Goal: Task Accomplishment & Management: Manage account settings

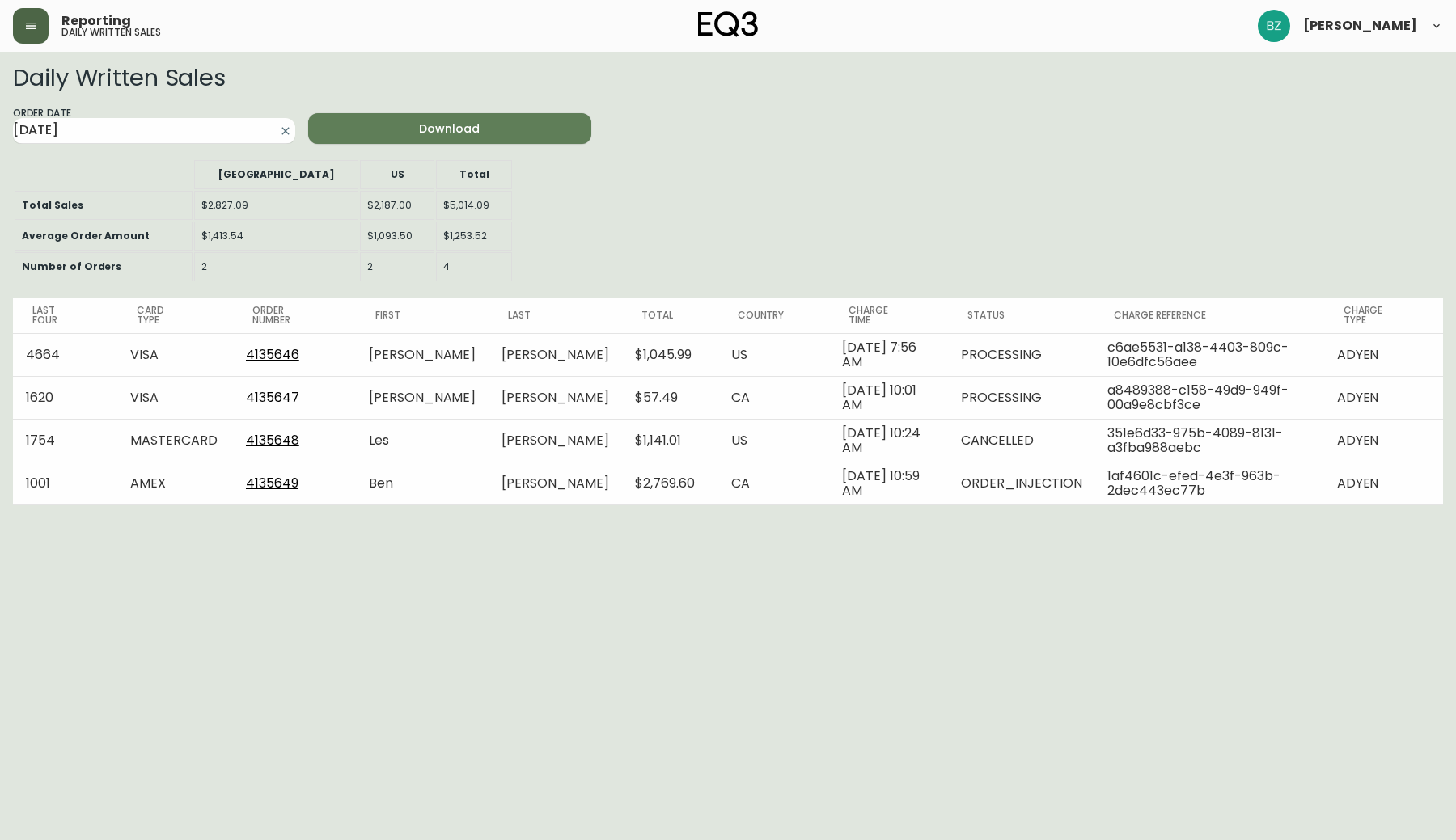
click at [18, 43] on button "button" at bounding box center [31, 26] width 36 height 36
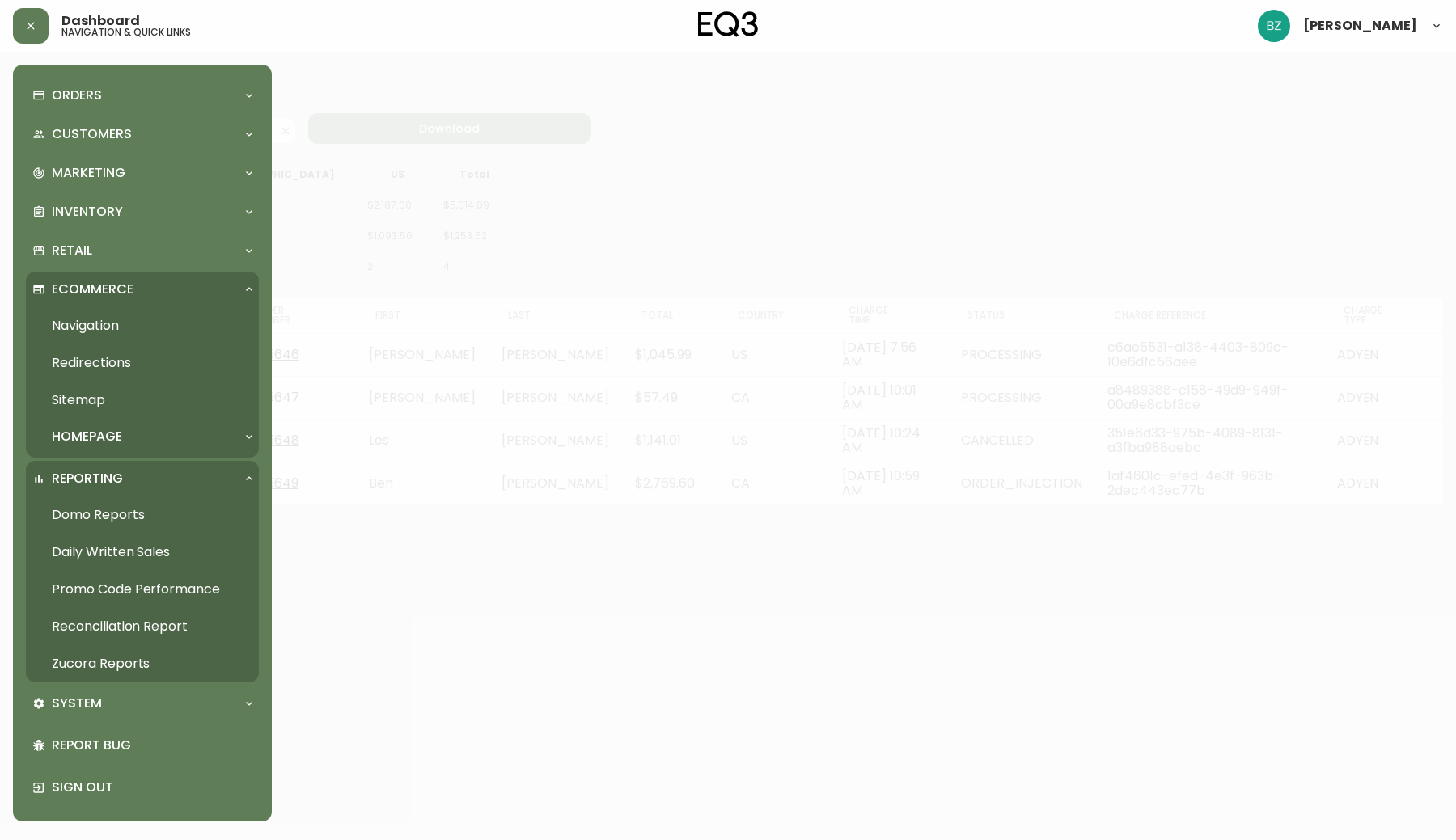
click at [245, 485] on div "Reporting" at bounding box center [142, 478] width 233 height 36
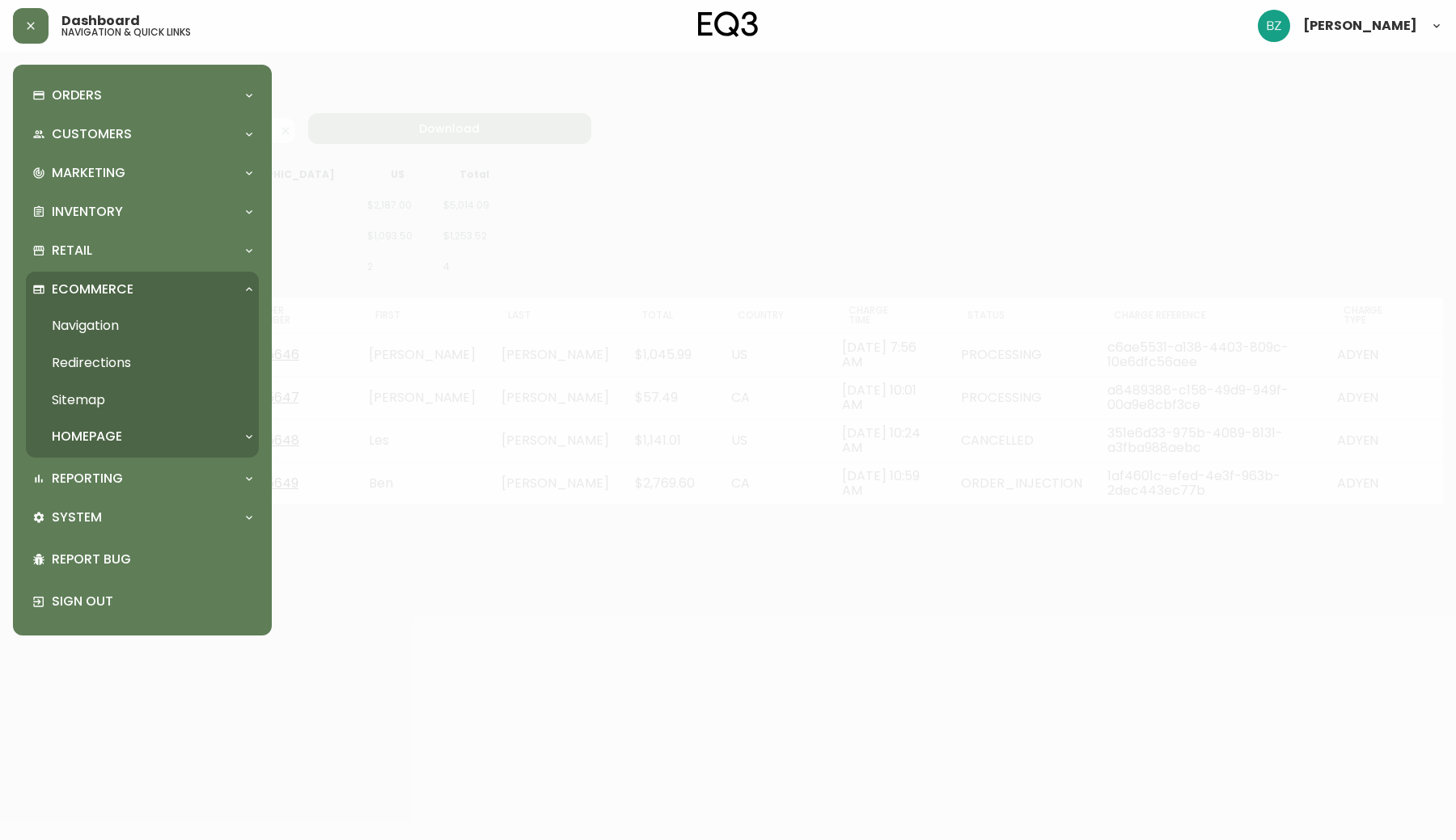
click at [246, 280] on div "Ecommerce" at bounding box center [142, 289] width 233 height 36
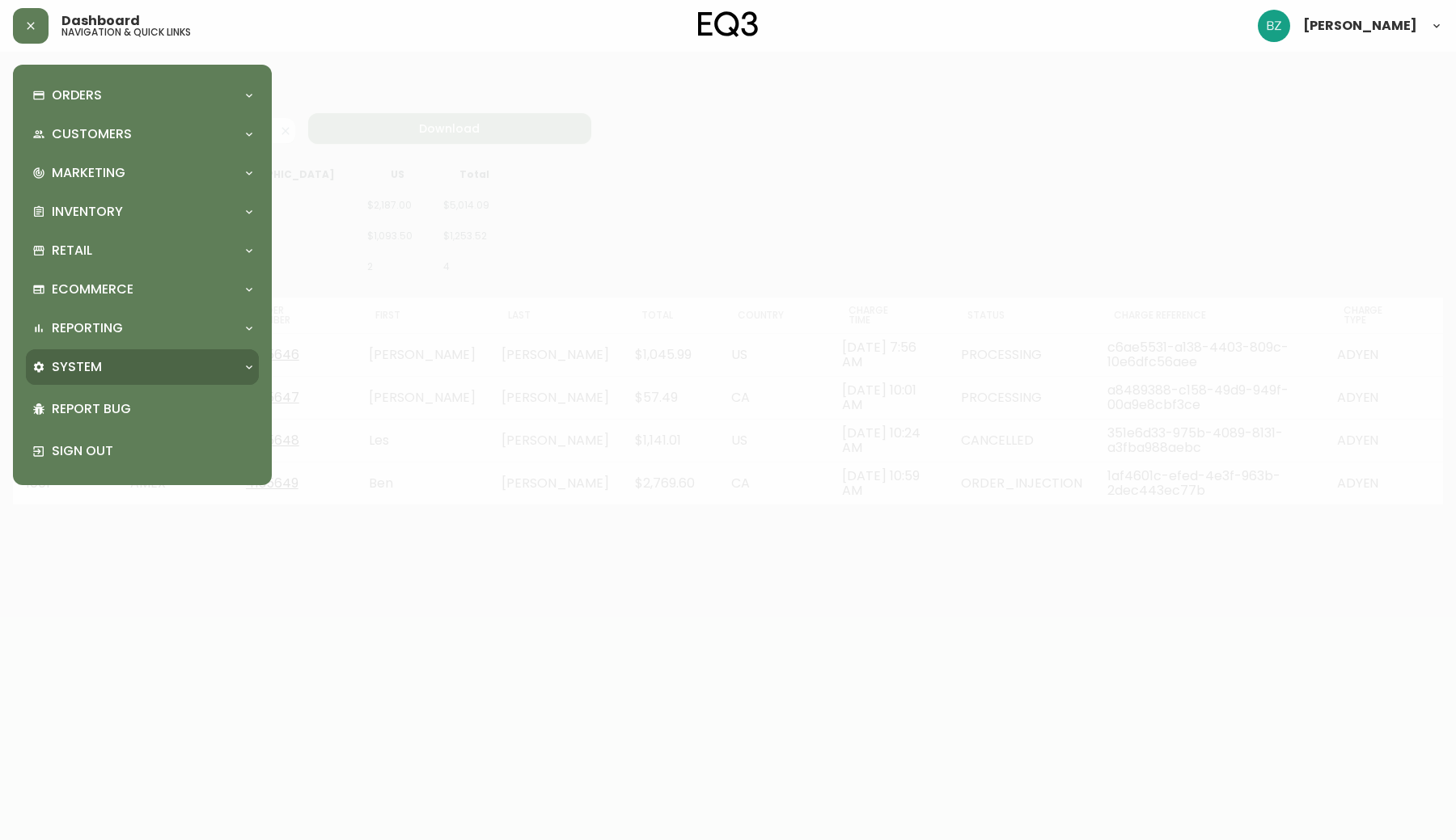
click at [245, 373] on div "System" at bounding box center [142, 367] width 233 height 36
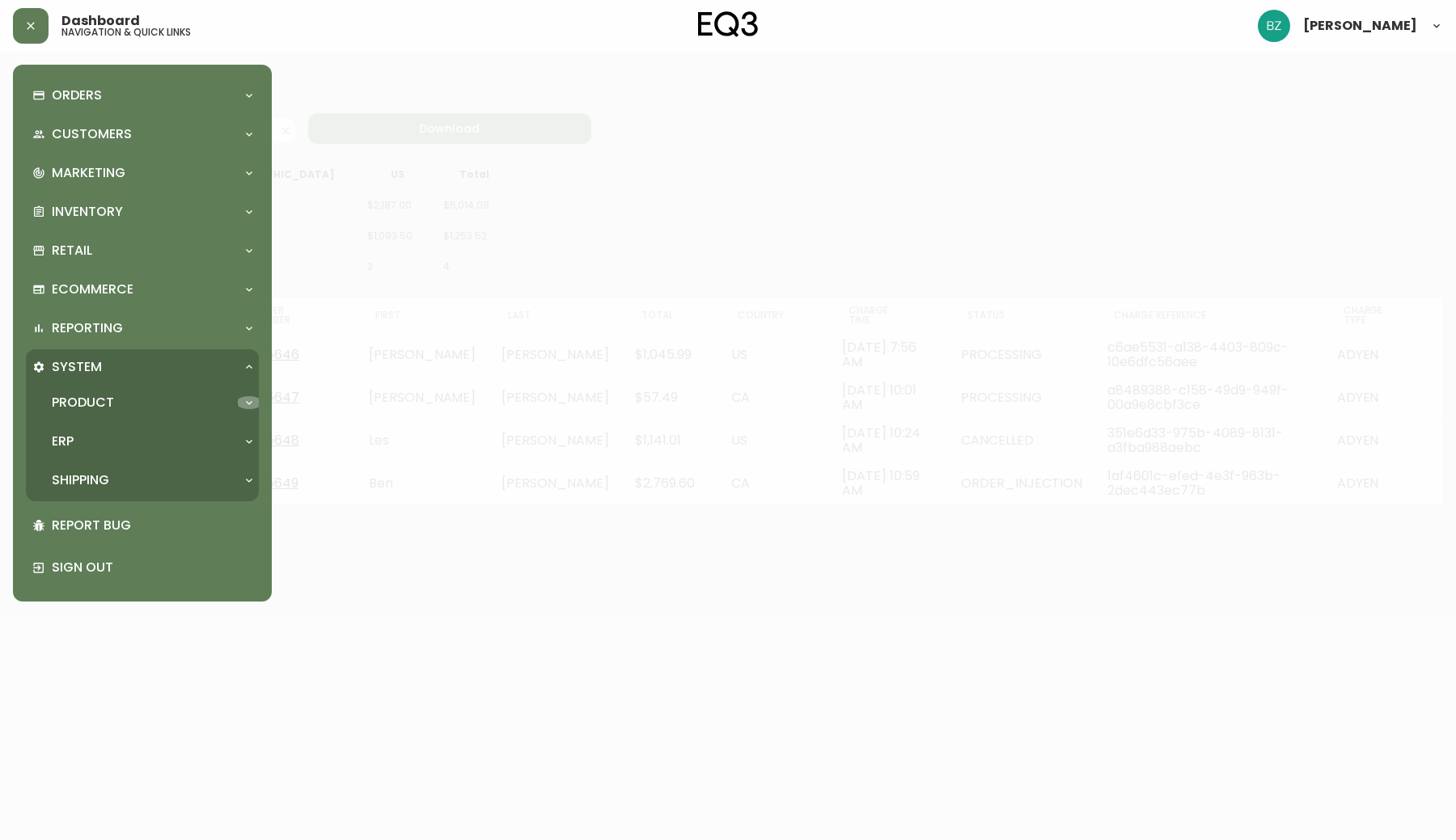
click at [246, 399] on icon at bounding box center [249, 403] width 13 height 13
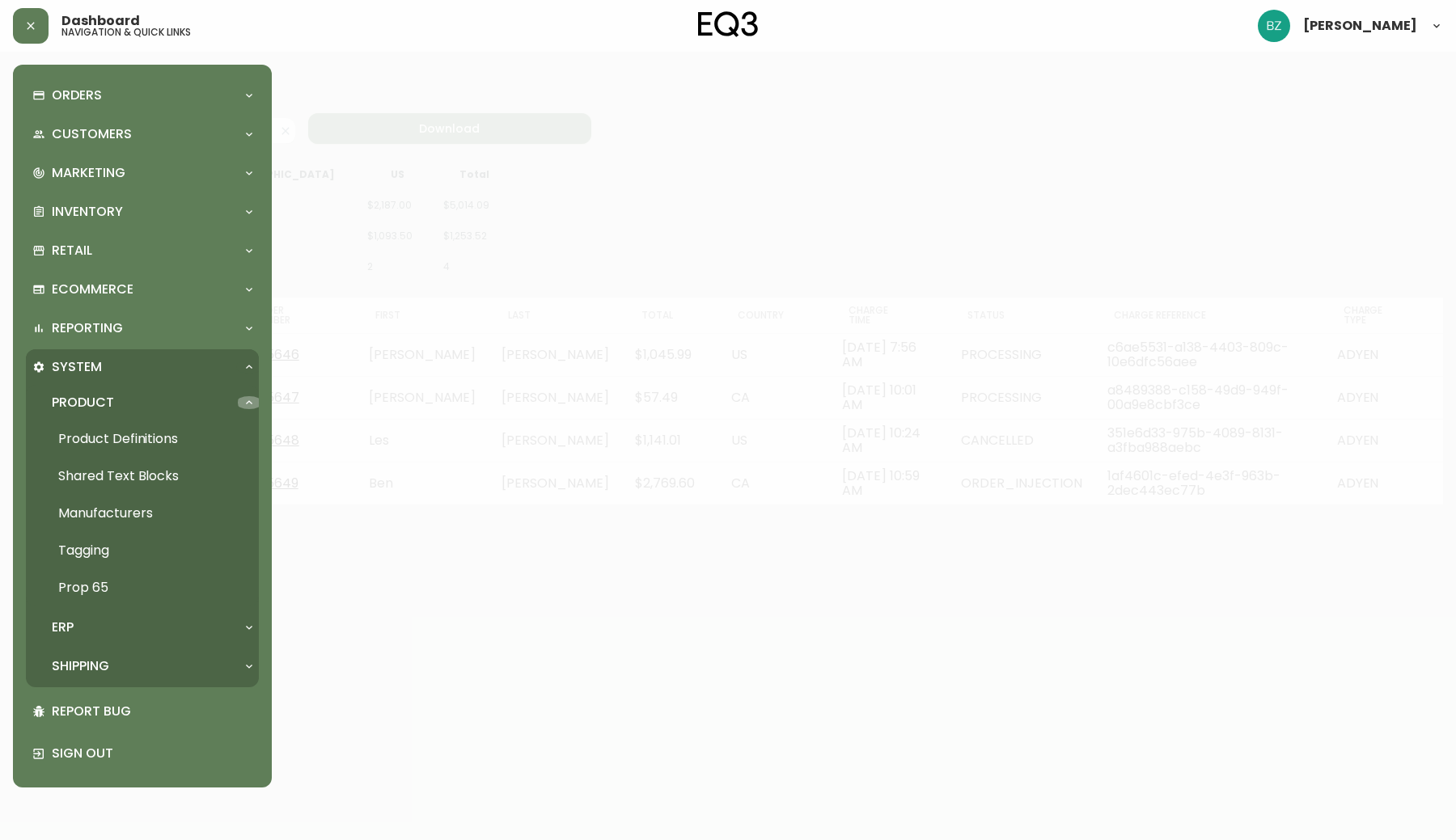
click at [248, 404] on icon at bounding box center [249, 403] width 13 height 13
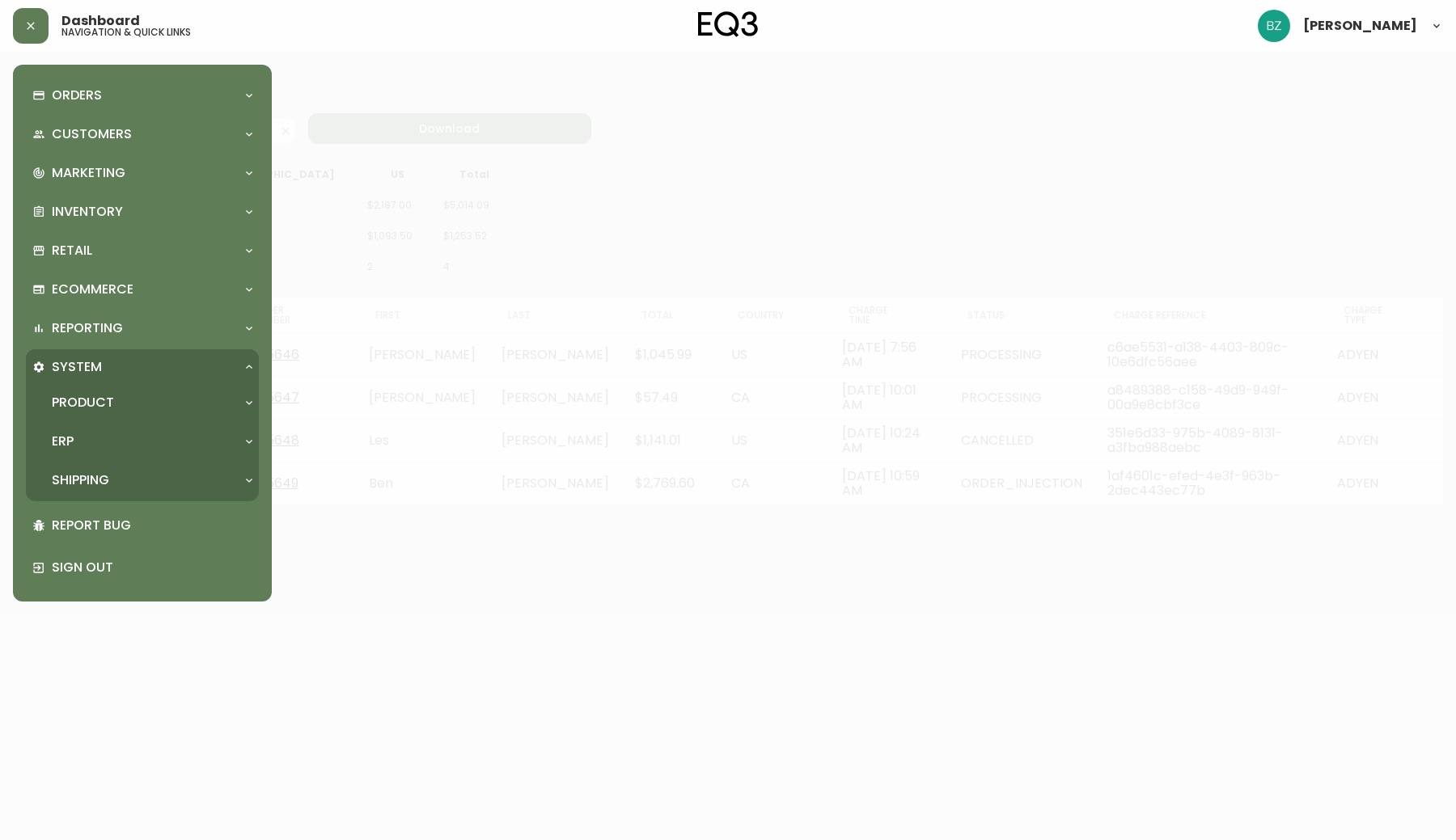
click at [247, 364] on icon at bounding box center [249, 367] width 13 height 13
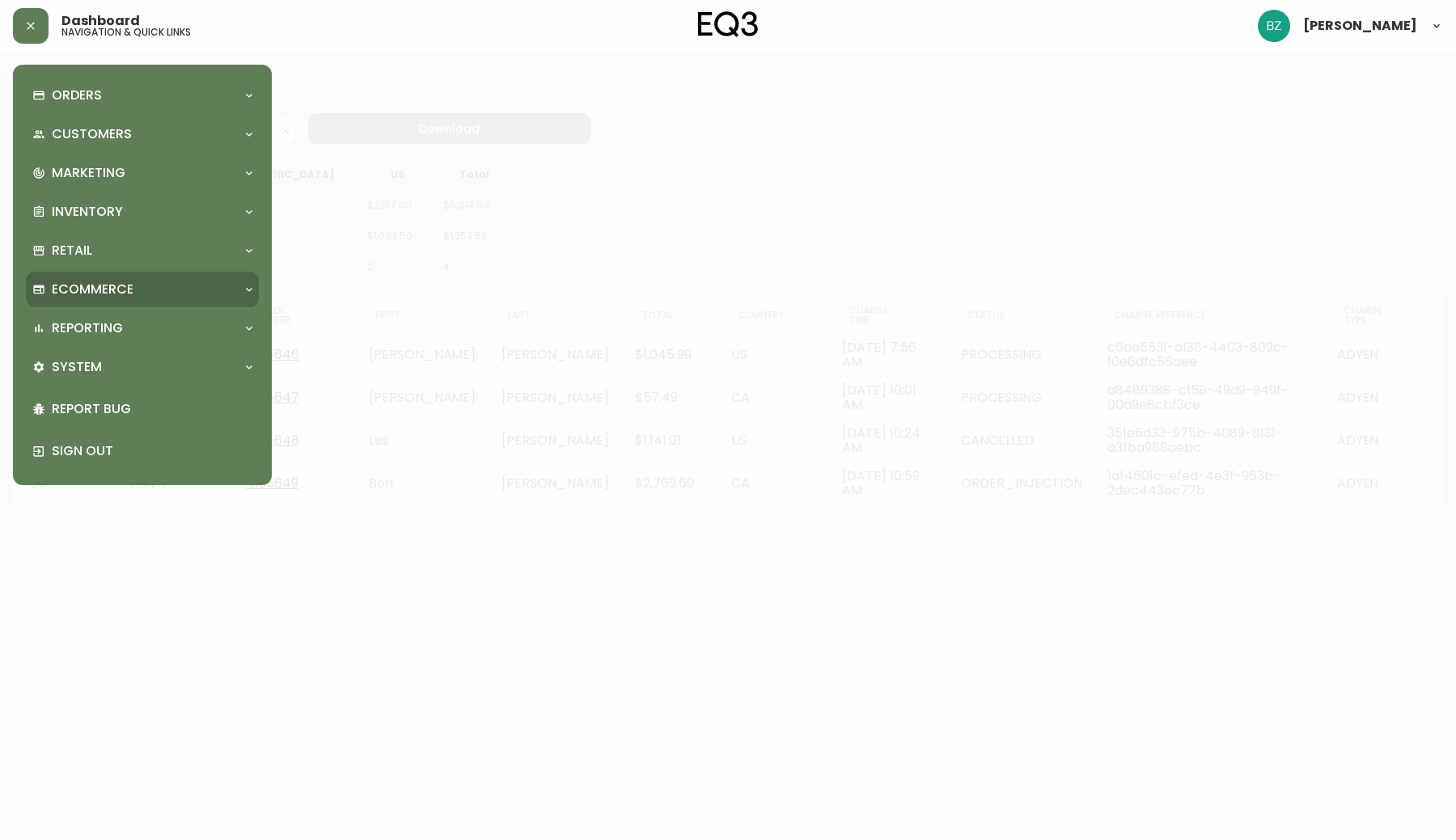
click at [244, 286] on icon at bounding box center [249, 290] width 13 height 13
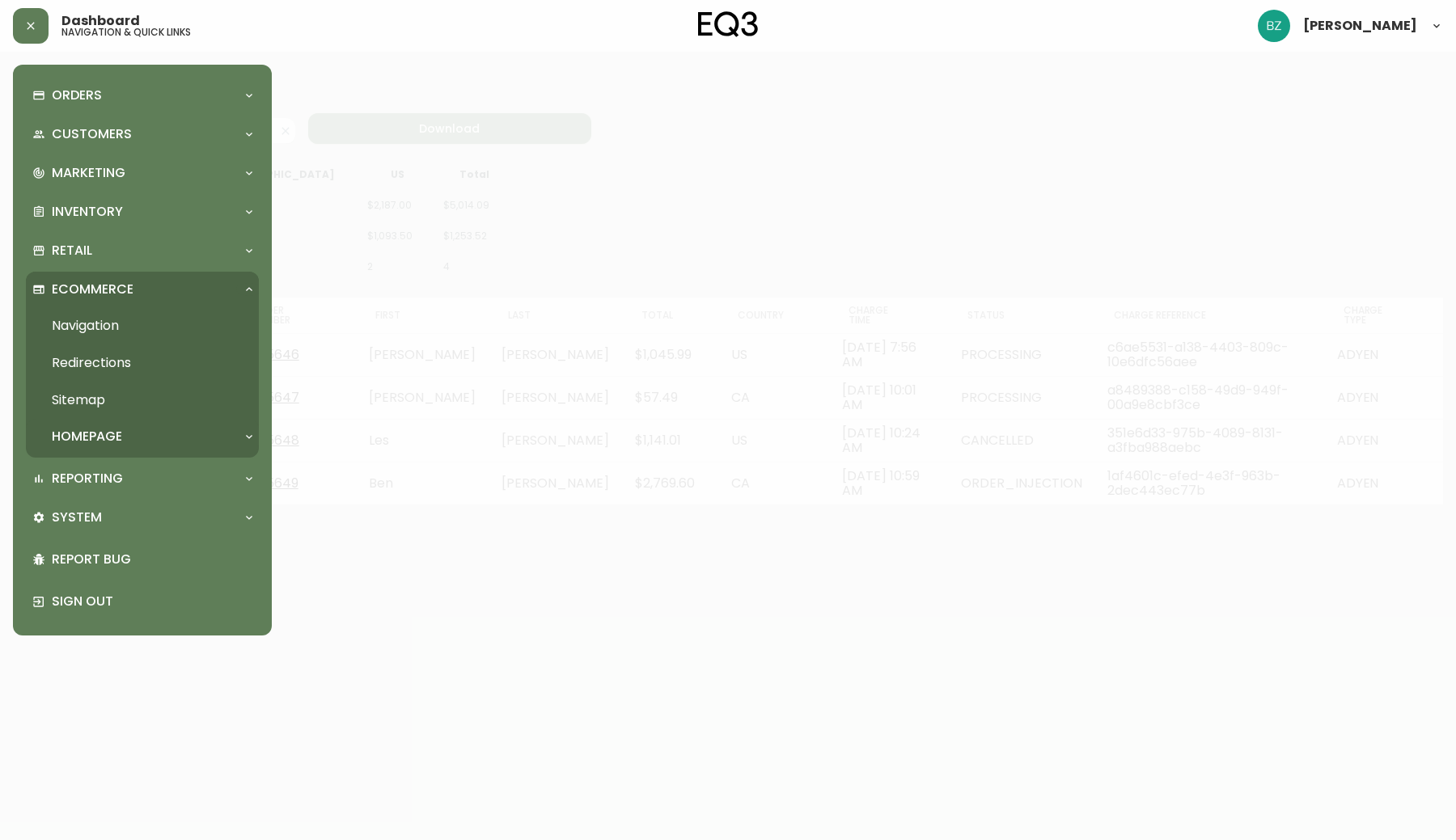
click at [253, 436] on icon at bounding box center [249, 437] width 13 height 13
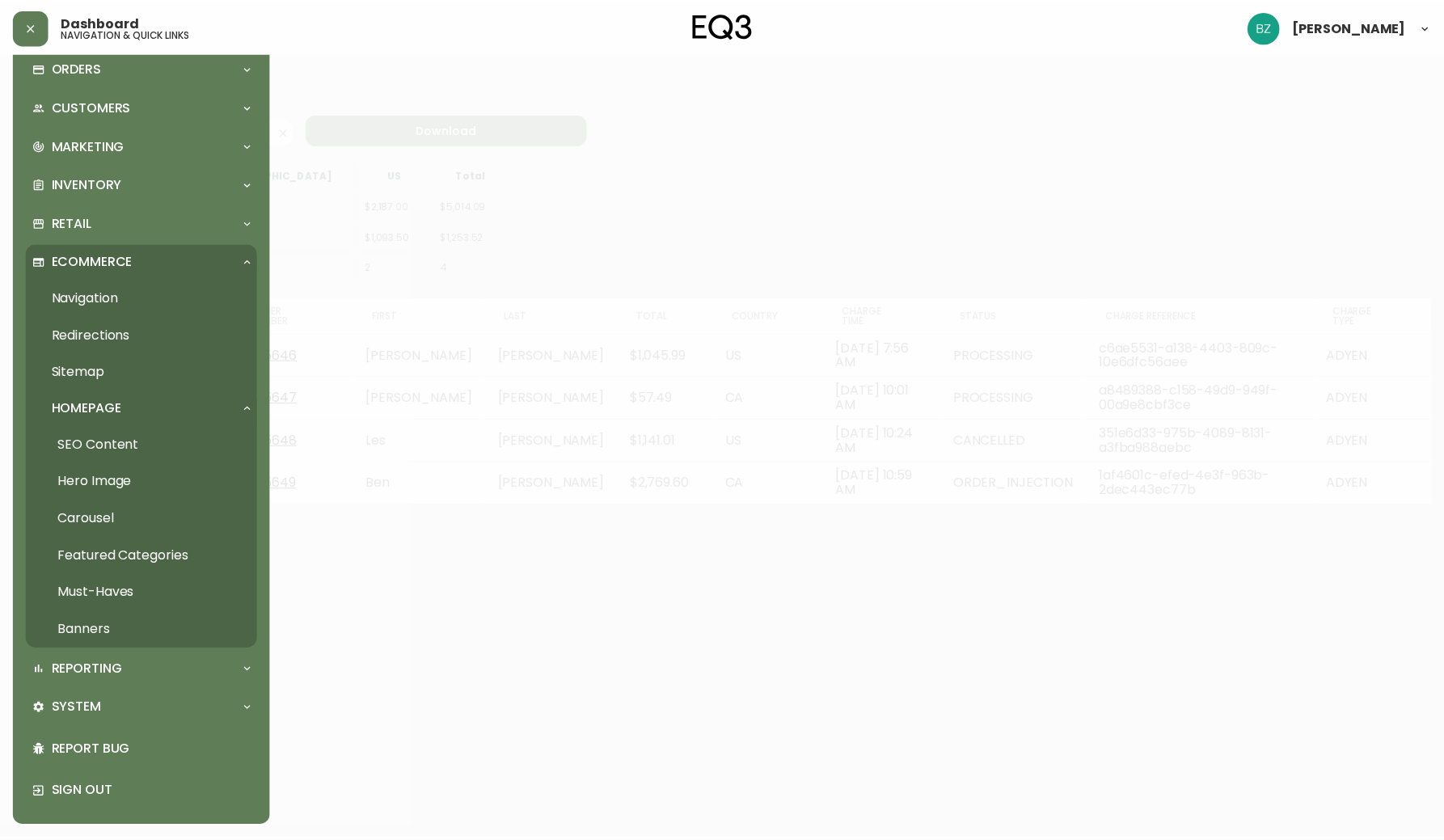
scroll to position [40, 0]
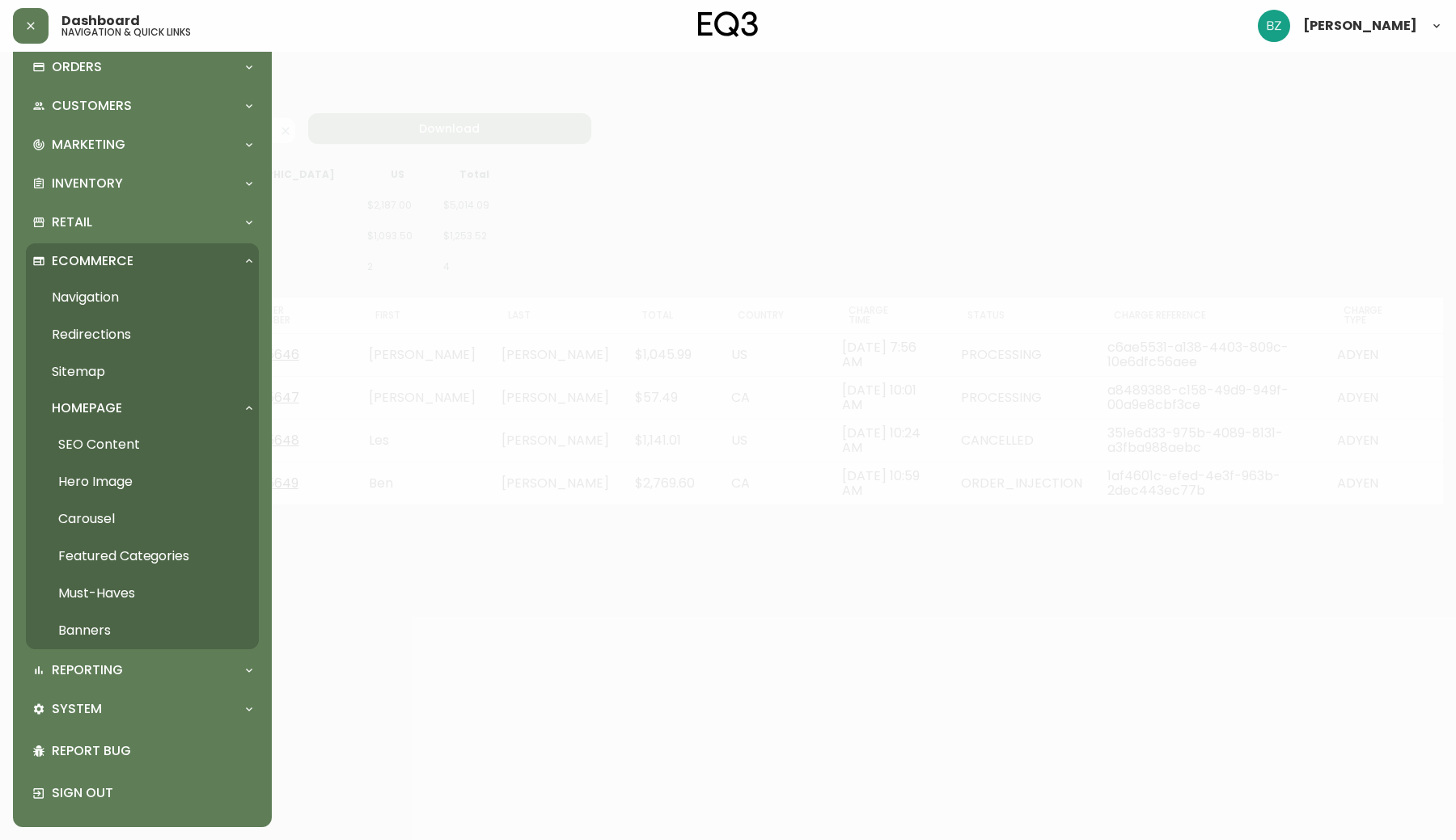
click at [71, 501] on link "Carousel" at bounding box center [142, 519] width 233 height 37
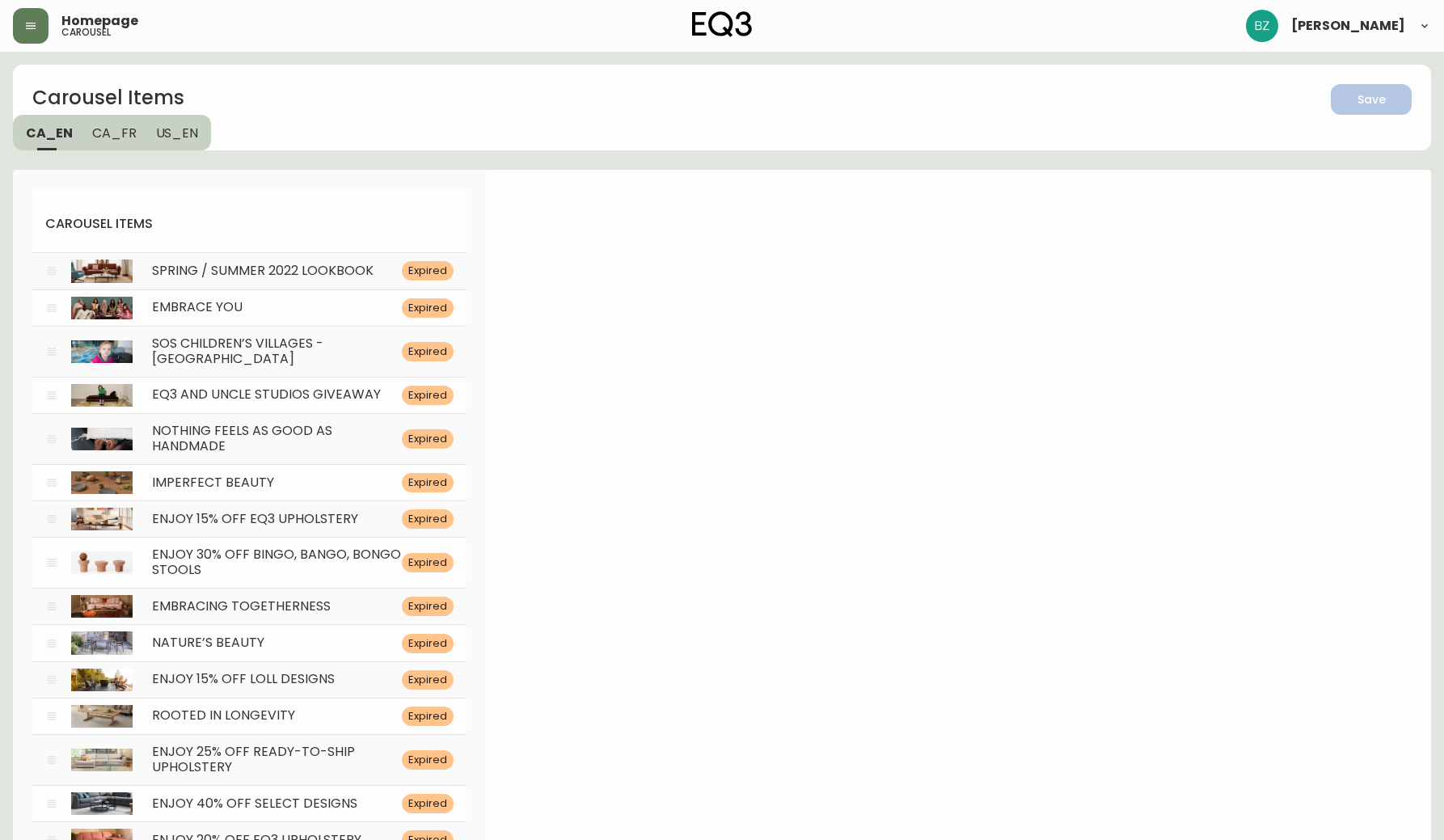
click at [118, 135] on span "CA_FR" at bounding box center [114, 132] width 45 height 17
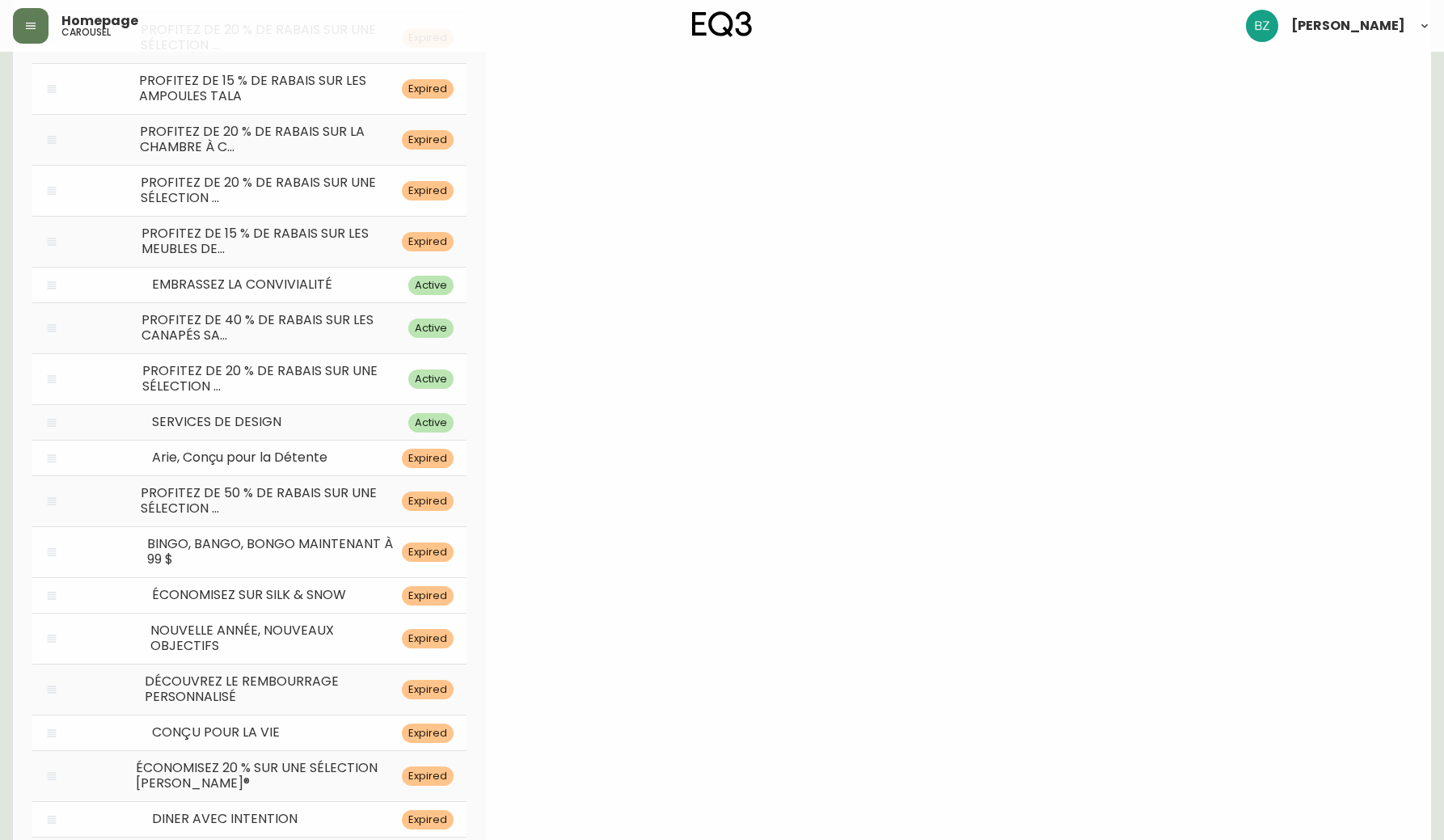
scroll to position [6195, 0]
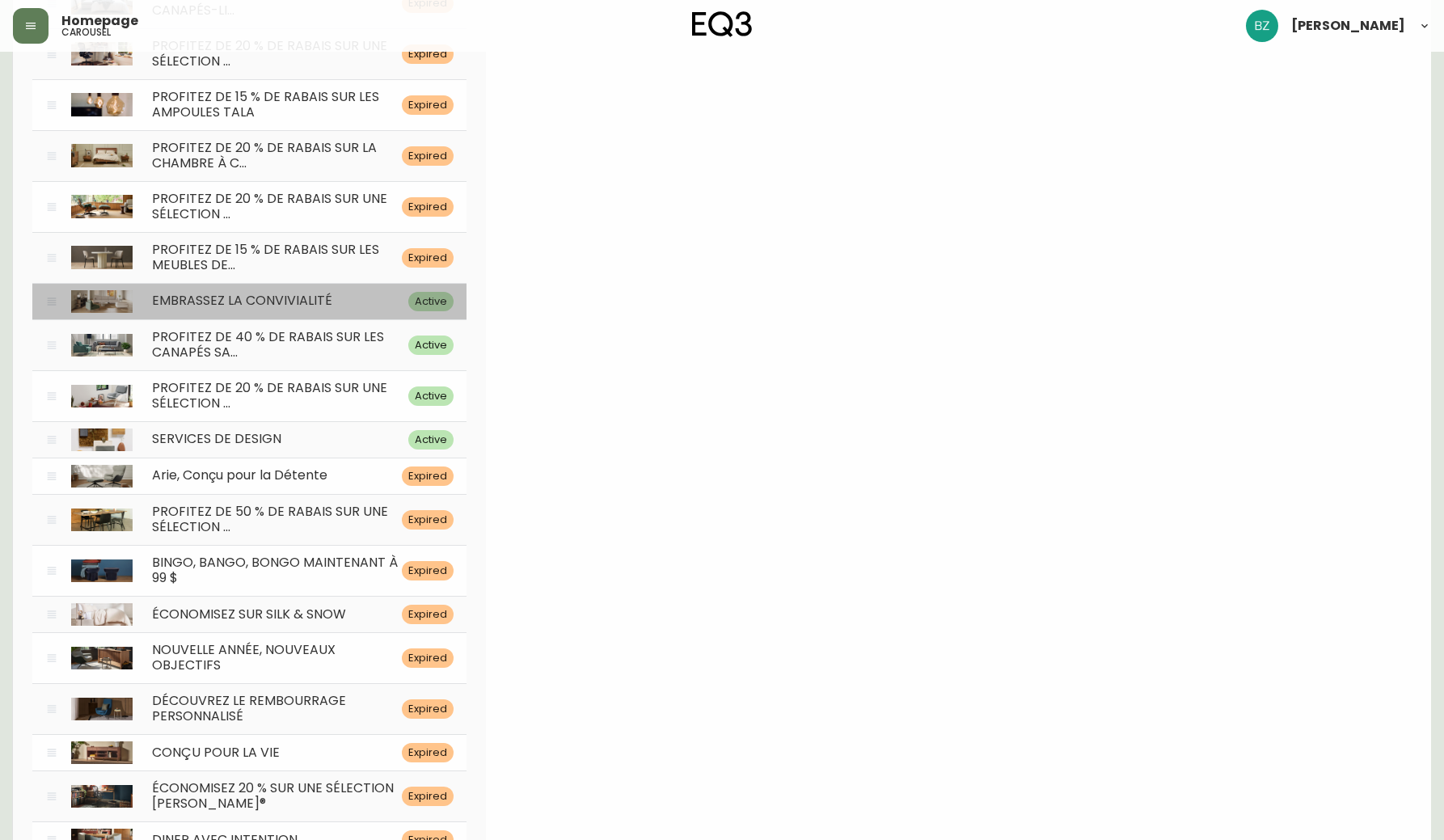
click at [268, 291] on span "EMBRASSEZ LA CONVIVIALITÉ" at bounding box center [242, 300] width 180 height 18
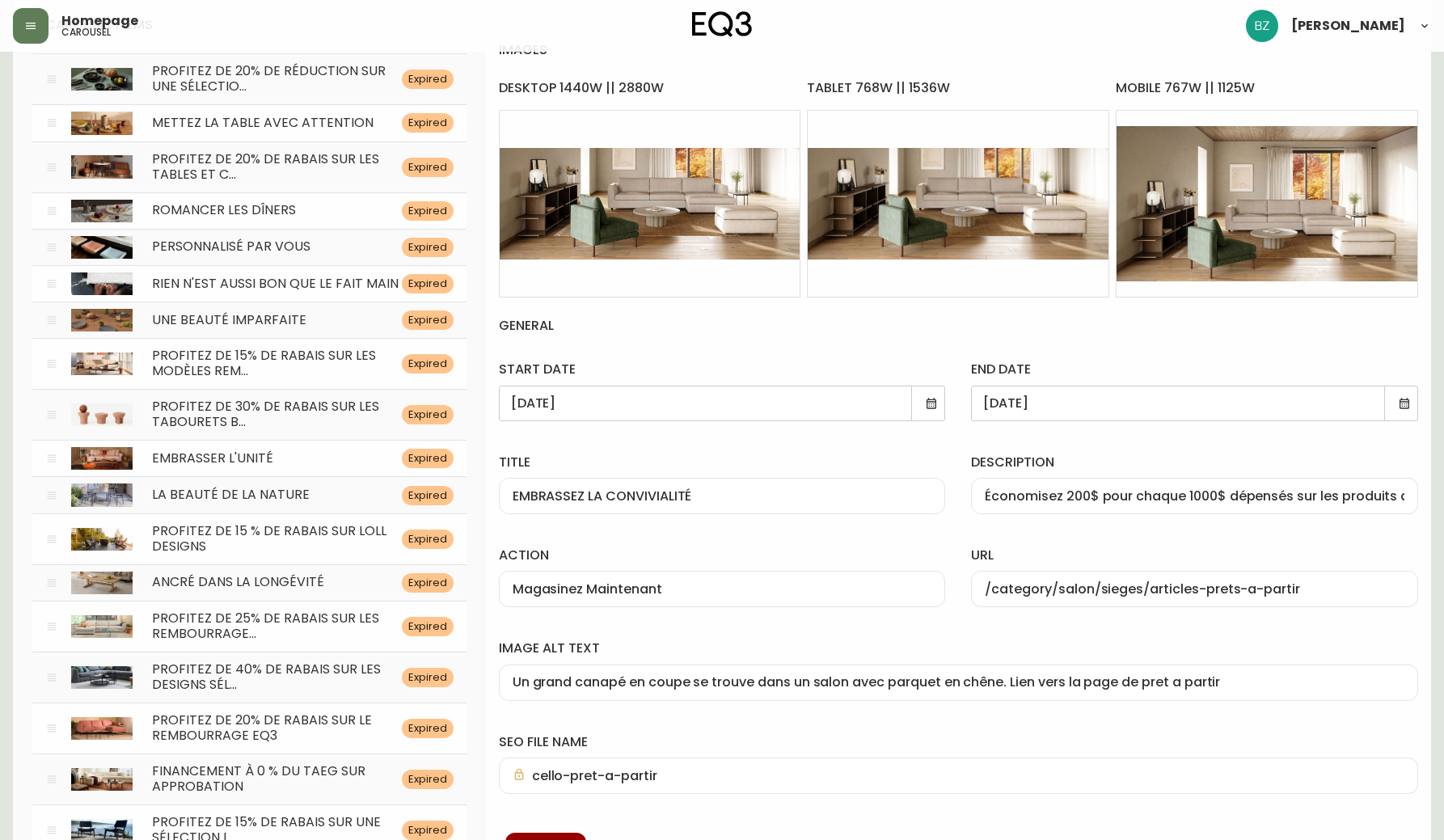
scroll to position [213, 0]
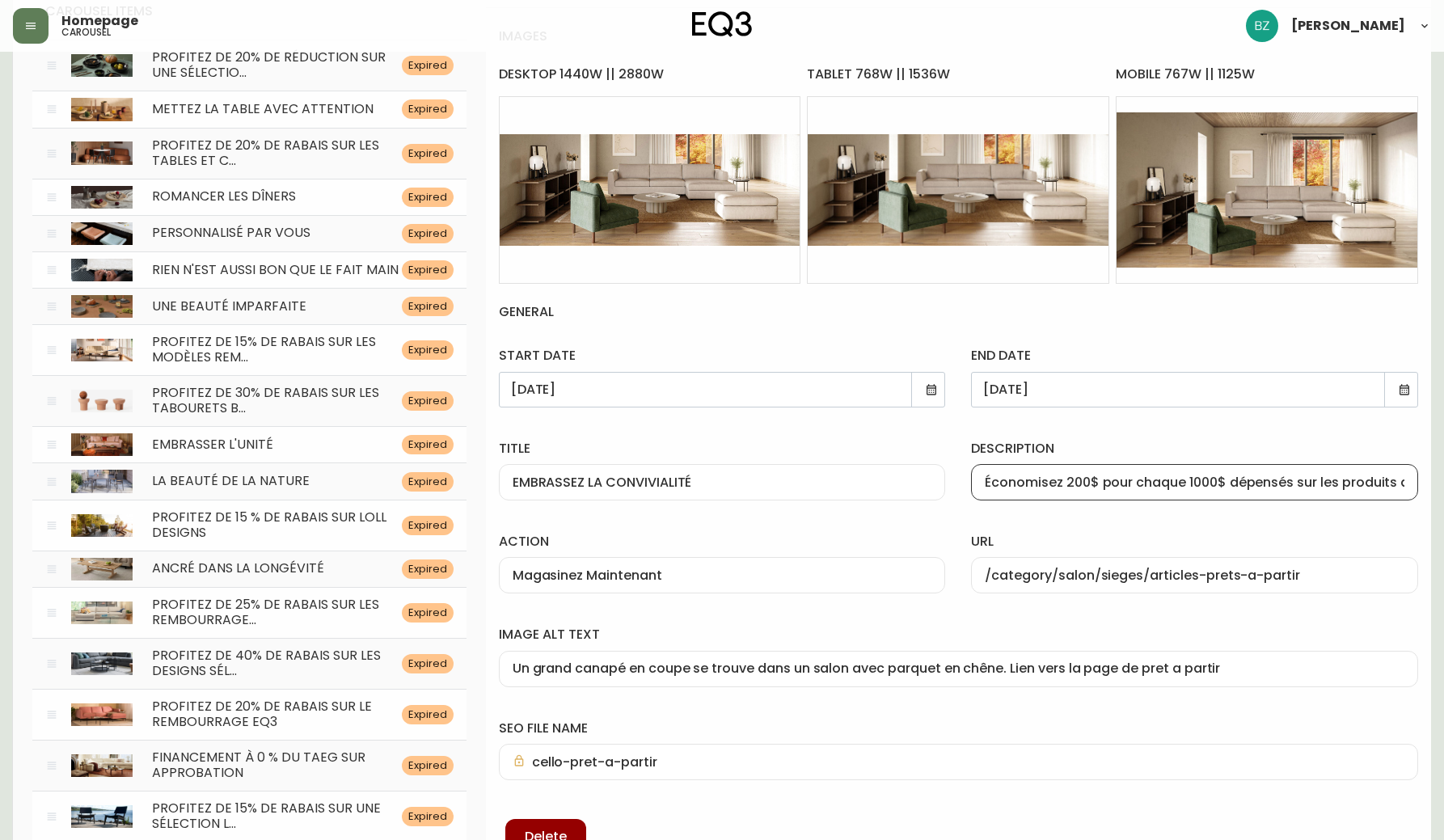
click at [1061, 481] on input "Économisez 200$ pour chaque 1000$ dépensés sur les produits d’EQ3, pour une dur…" at bounding box center [1194, 482] width 420 height 16
paste input "text"
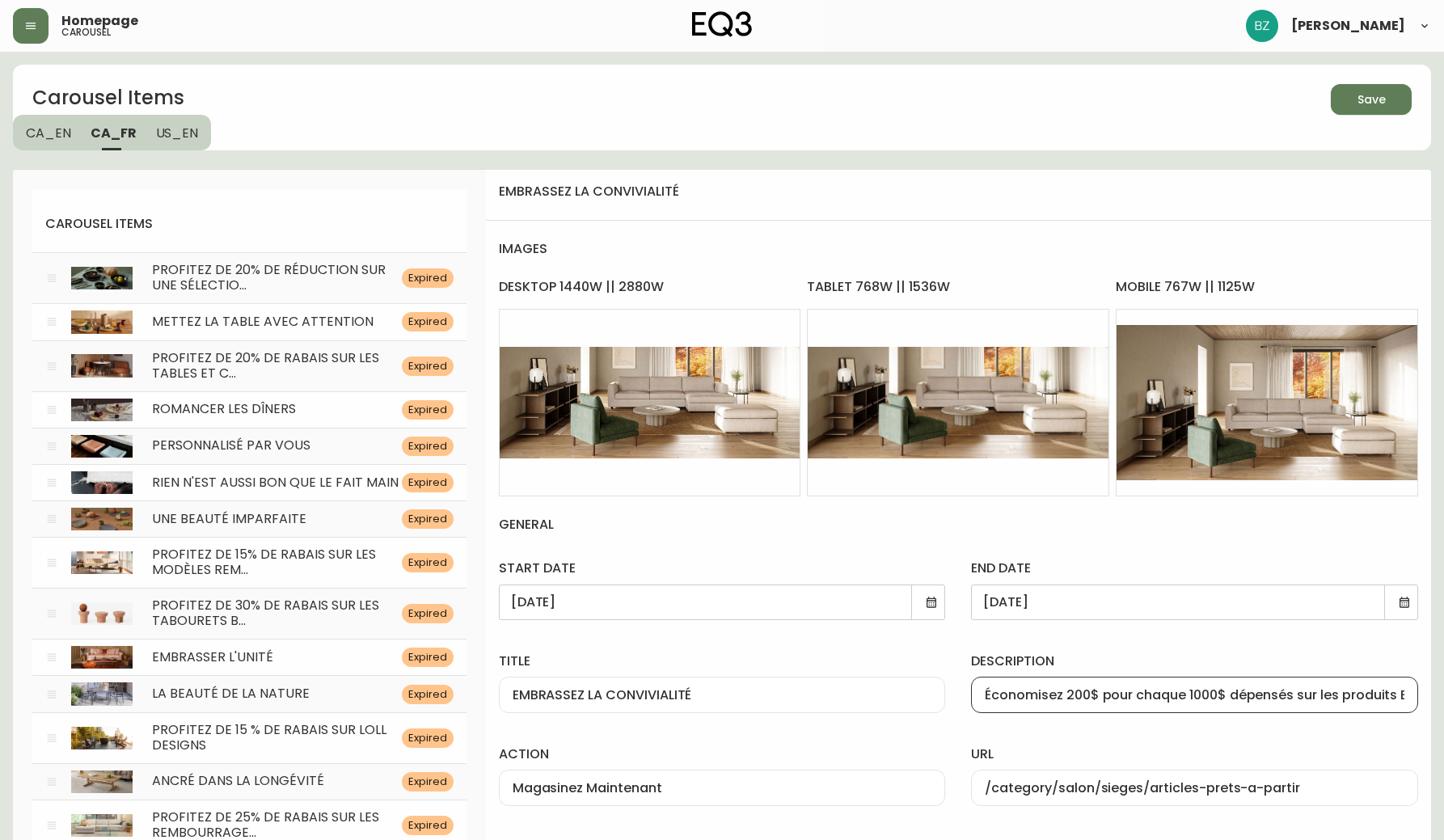
scroll to position [0, 0]
type input "Économisez 200$ pour chaque 1000$ dépensés sur les produits EQ3, pour une durée…"
click at [1389, 100] on span "Save" at bounding box center [1371, 99] width 55 height 20
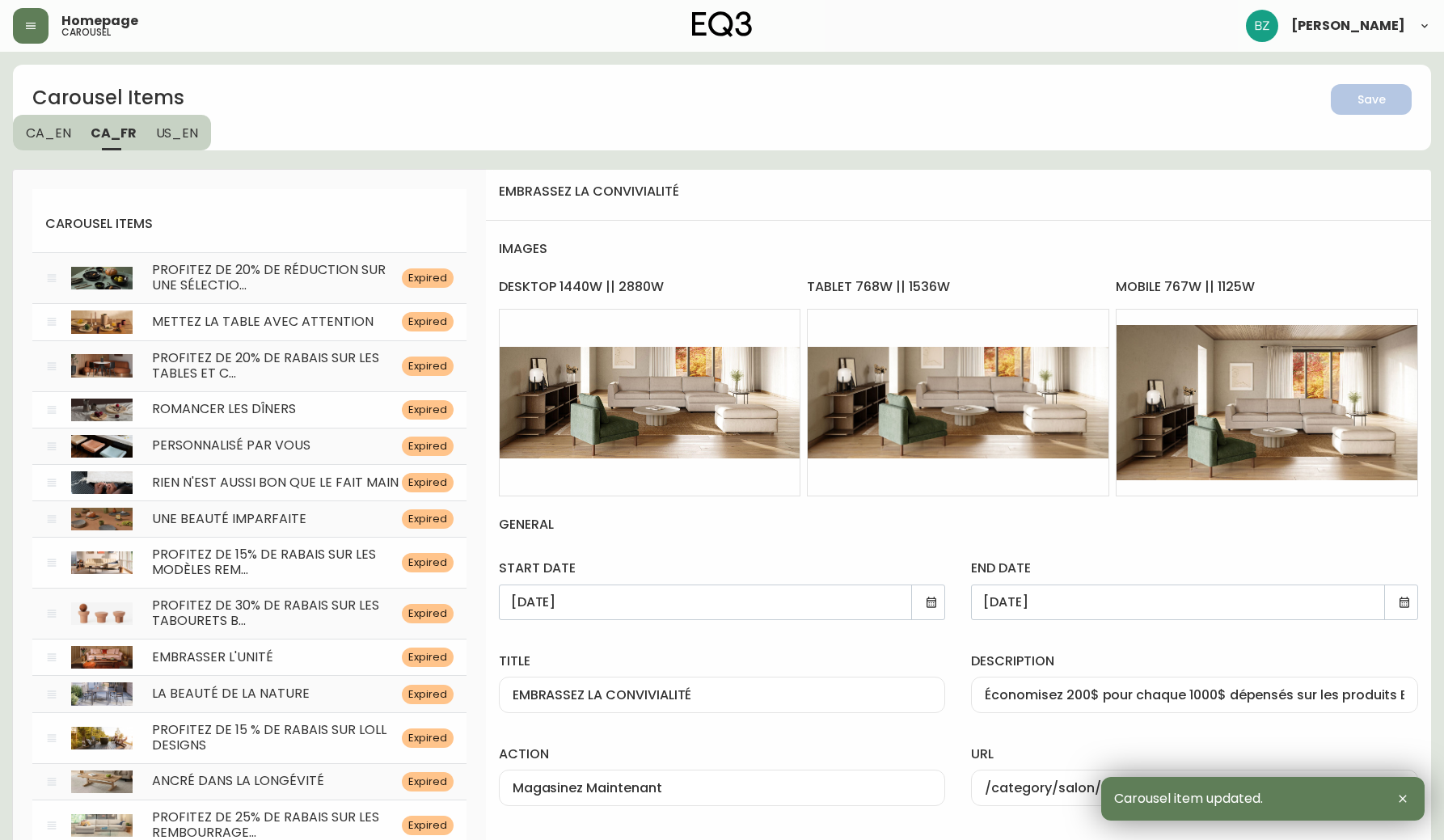
click at [57, 128] on span "CA_EN" at bounding box center [48, 132] width 46 height 17
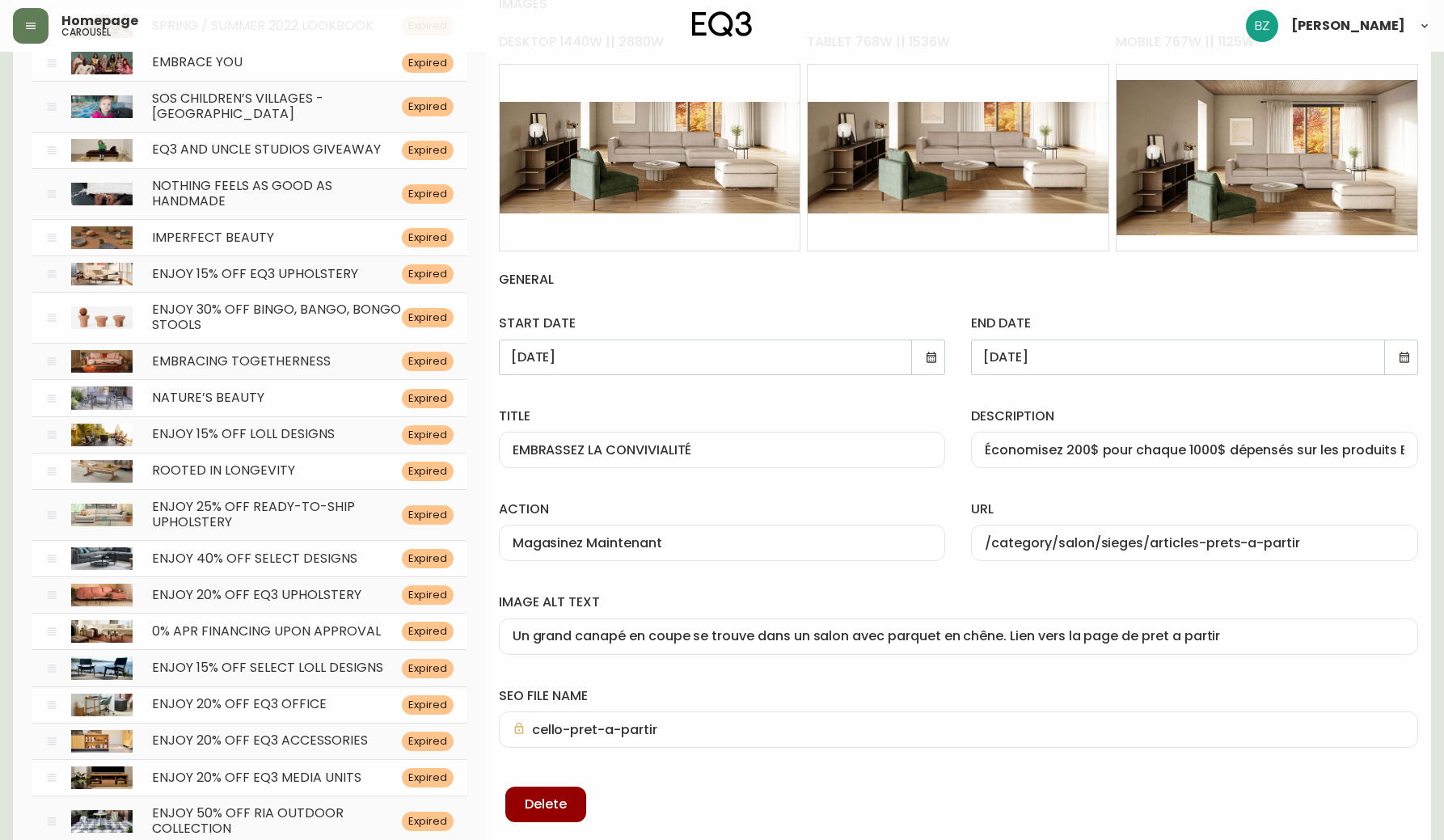
scroll to position [245, 0]
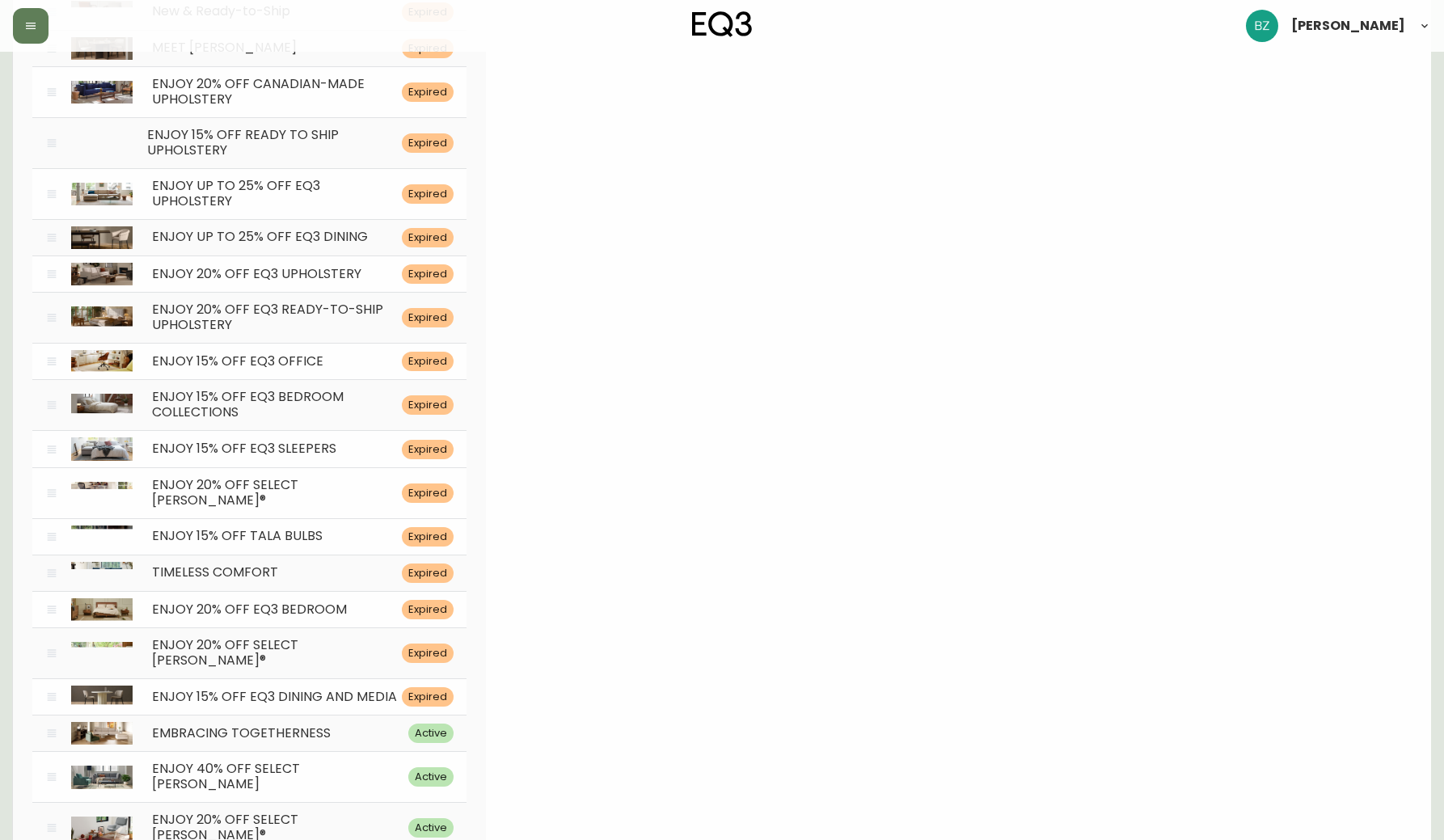
scroll to position [5258, 0]
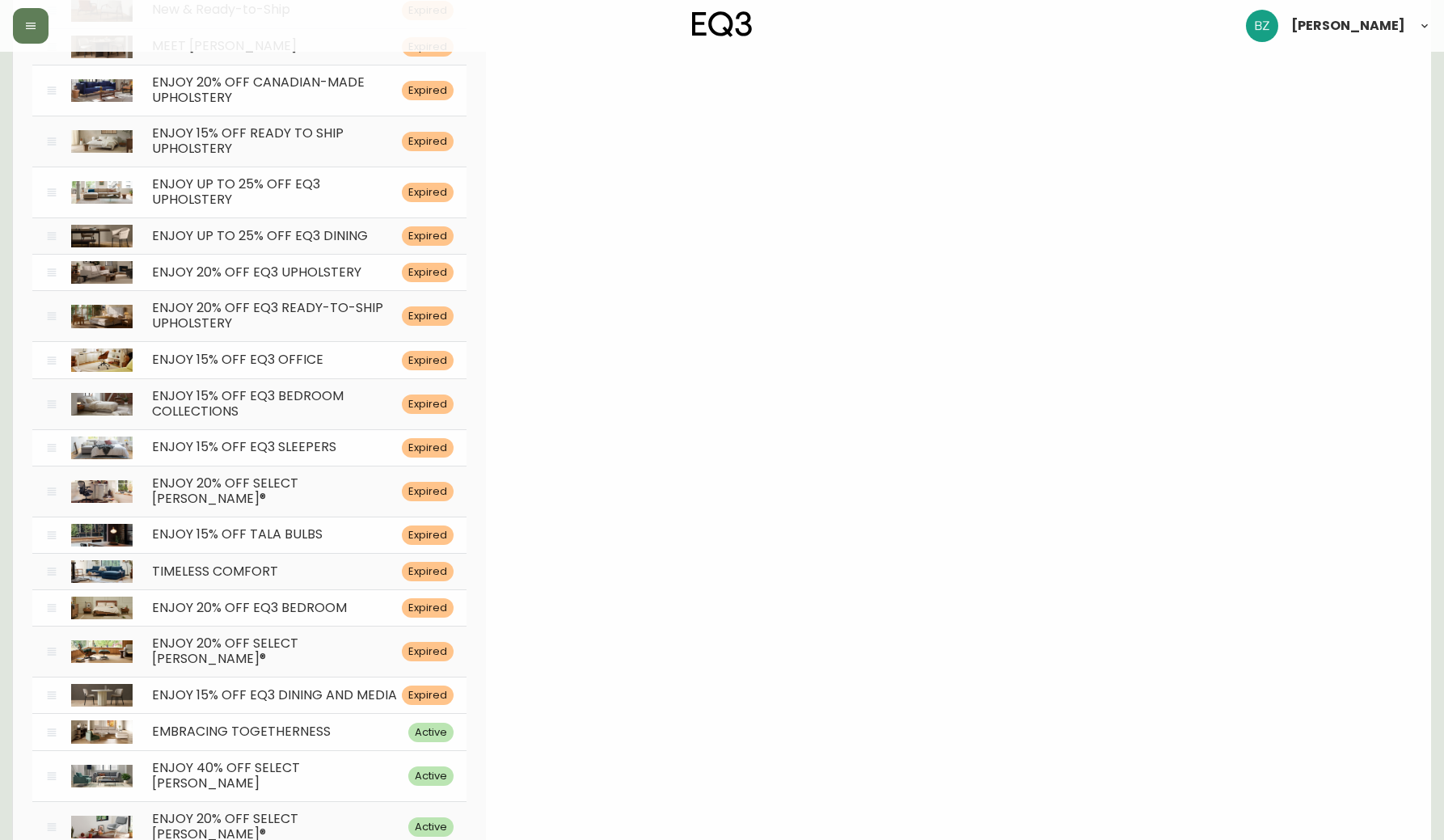
click at [222, 722] on span "EMBRACING TOGETHERNESS" at bounding box center [242, 731] width 179 height 18
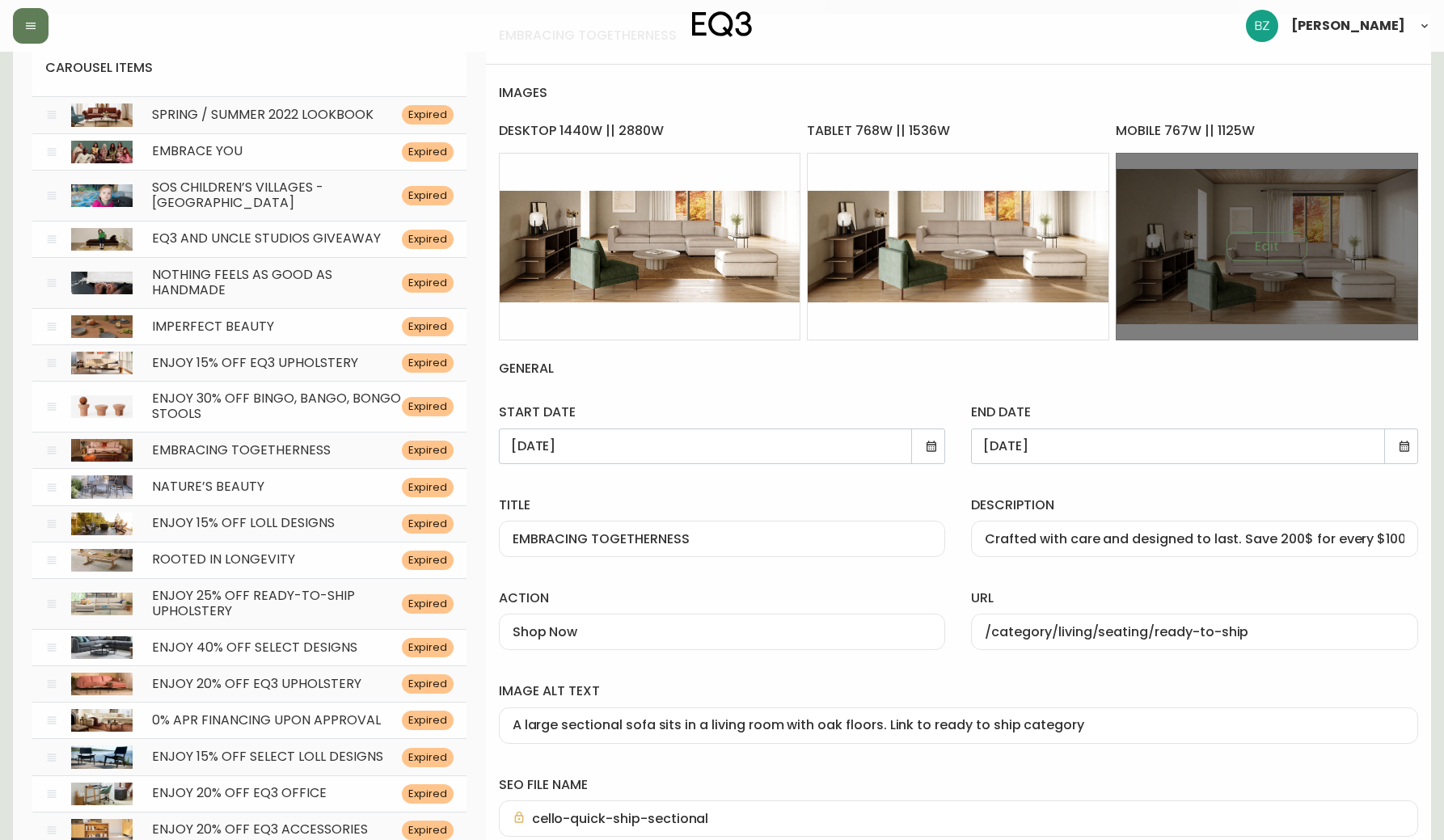
scroll to position [159, 0]
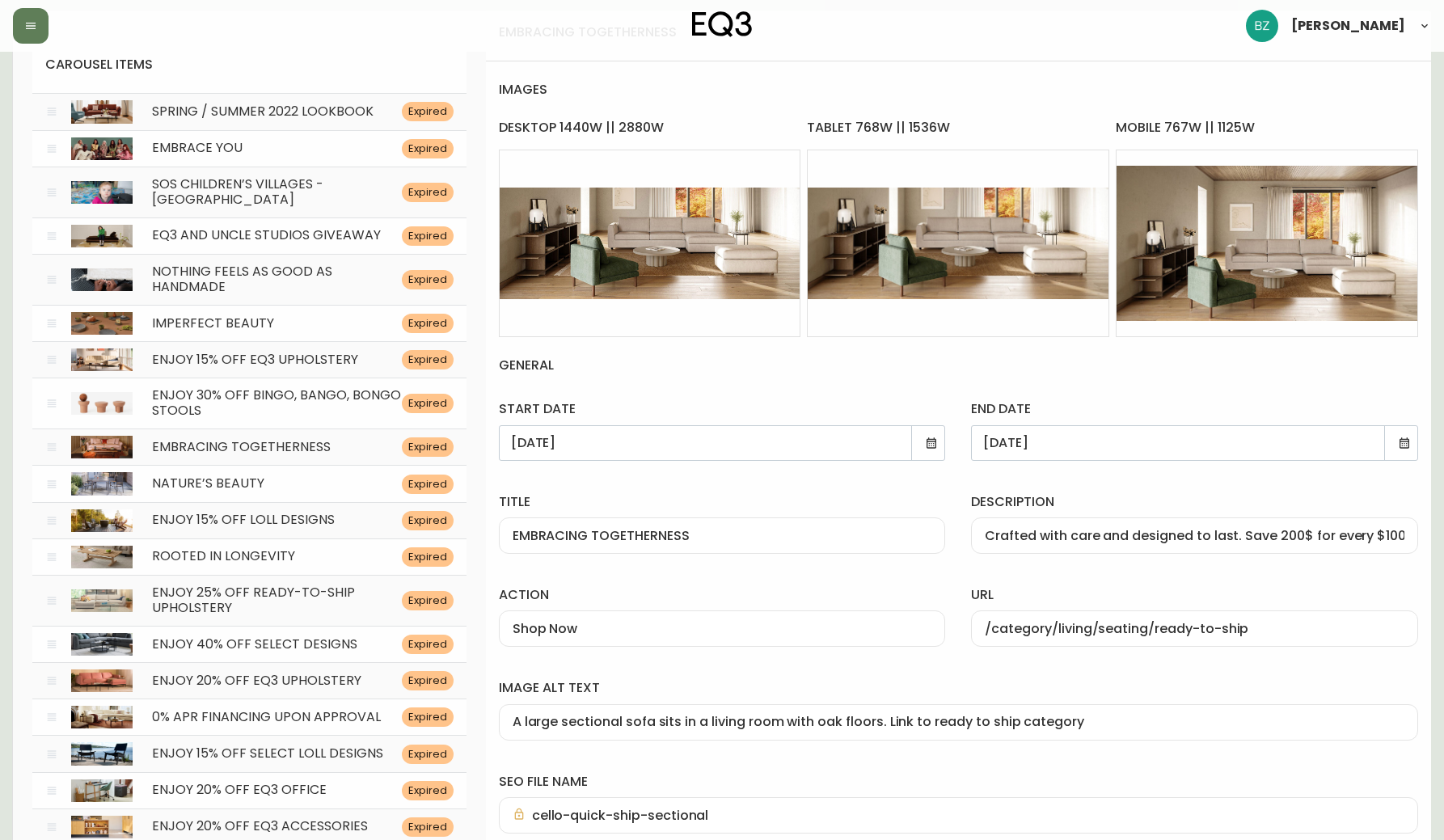
click at [1305, 532] on input "Crafted with care and designed to last. Save 200$ for every $1000 spent on EQ3." at bounding box center [1194, 535] width 420 height 16
type input "Crafted with care and designed to last. Save $200 for every $1000 spent on EQ3."
click at [1286, 478] on div "description Crafted with care and designed to last. Save $200 for every $1000 s…" at bounding box center [1195, 521] width 473 height 93
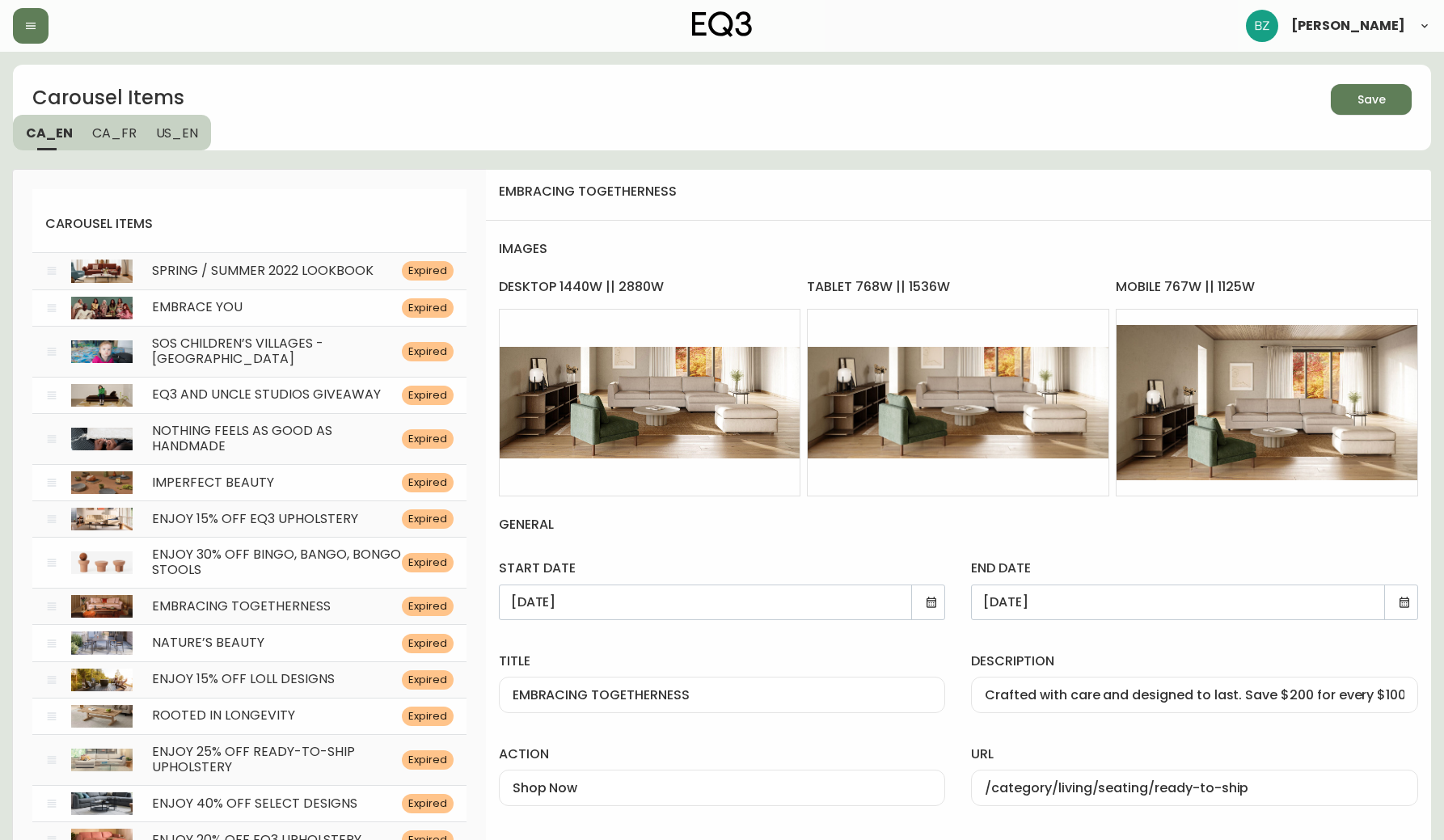
scroll to position [0, 0]
click at [1364, 90] on icon "button" at bounding box center [1364, 98] width 22 height 22
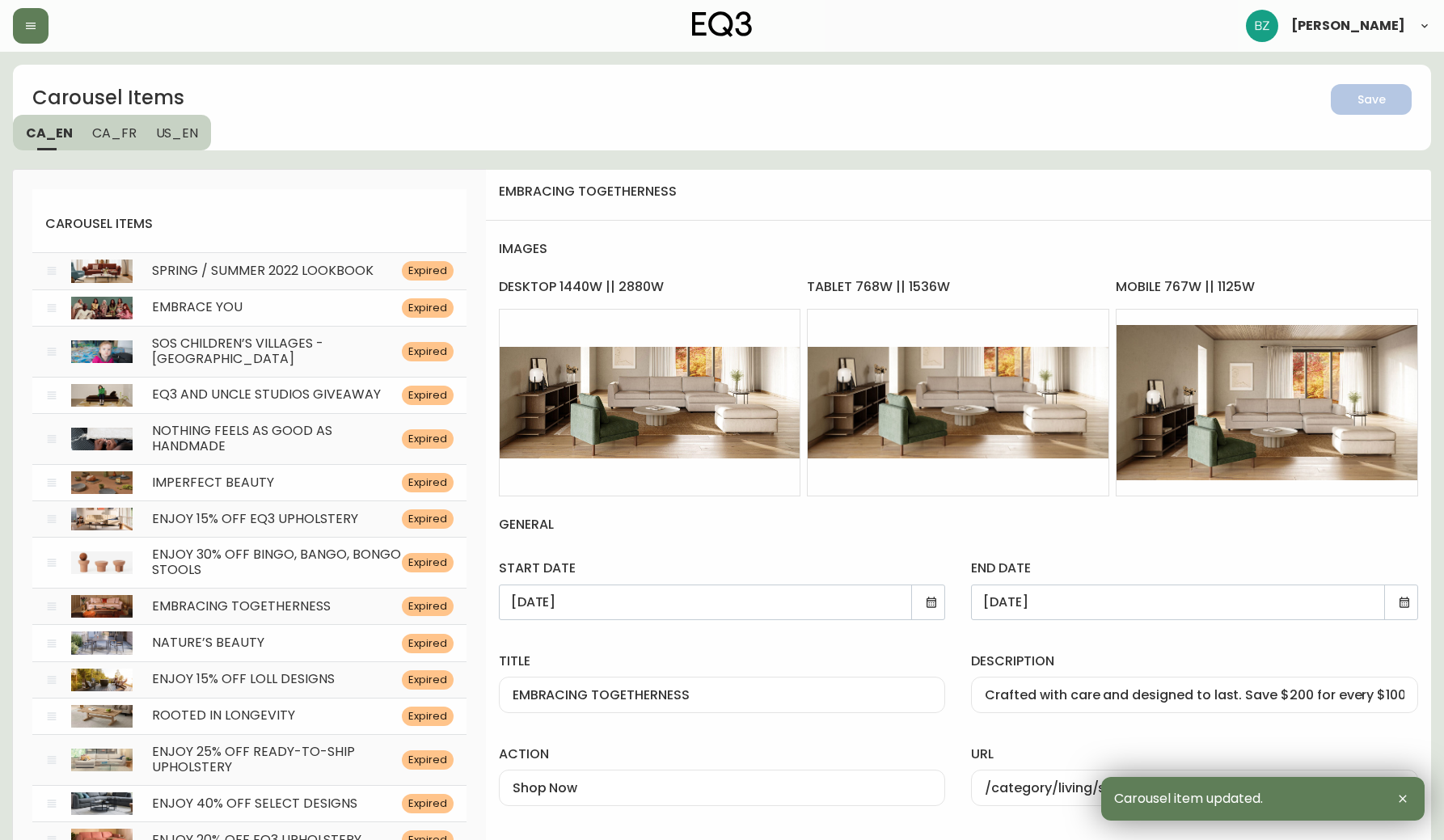
click at [156, 131] on span "US_EN" at bounding box center [178, 132] width 43 height 17
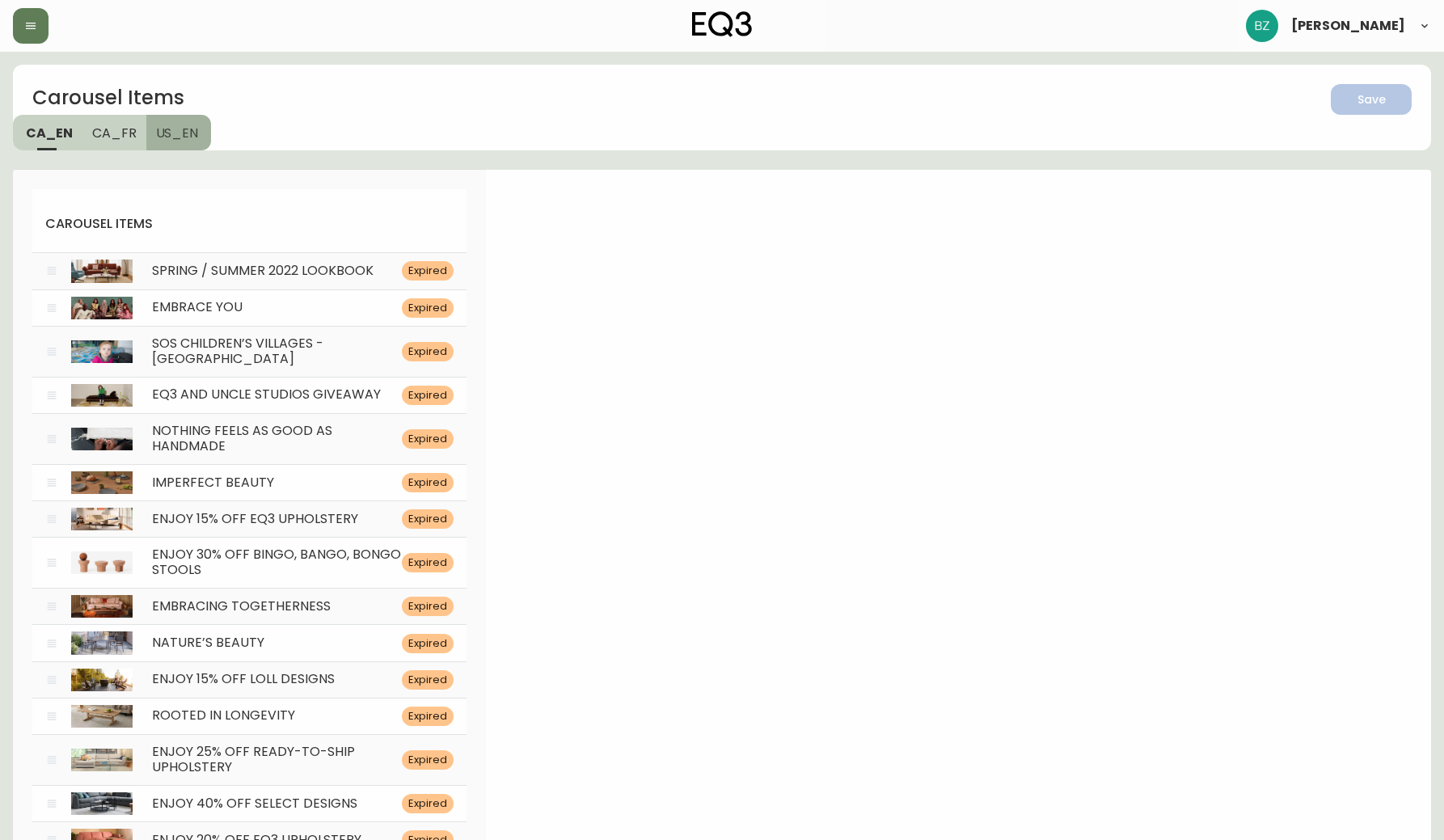
click at [175, 141] on span "US_EN" at bounding box center [178, 132] width 43 height 17
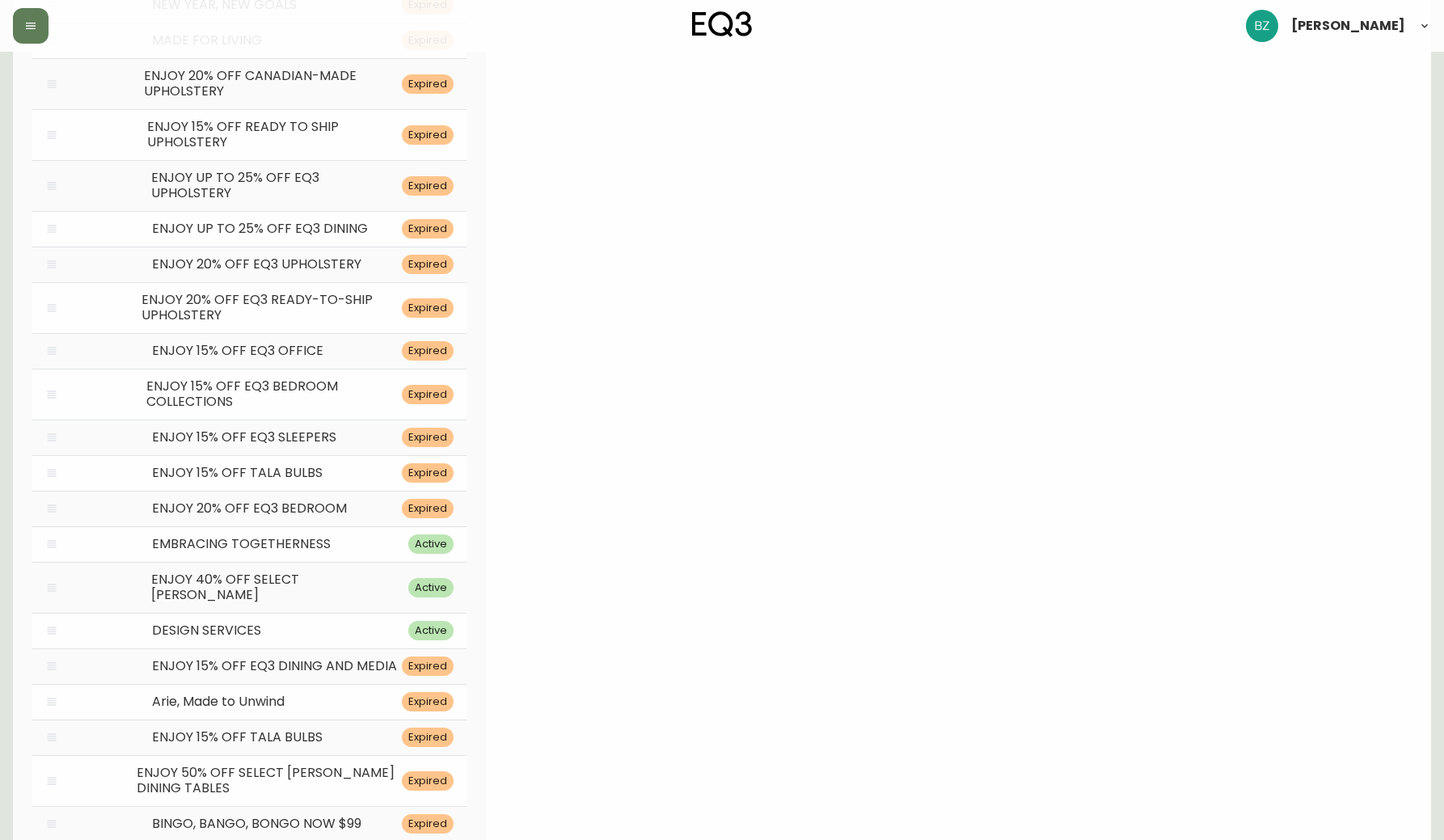
scroll to position [4829, 0]
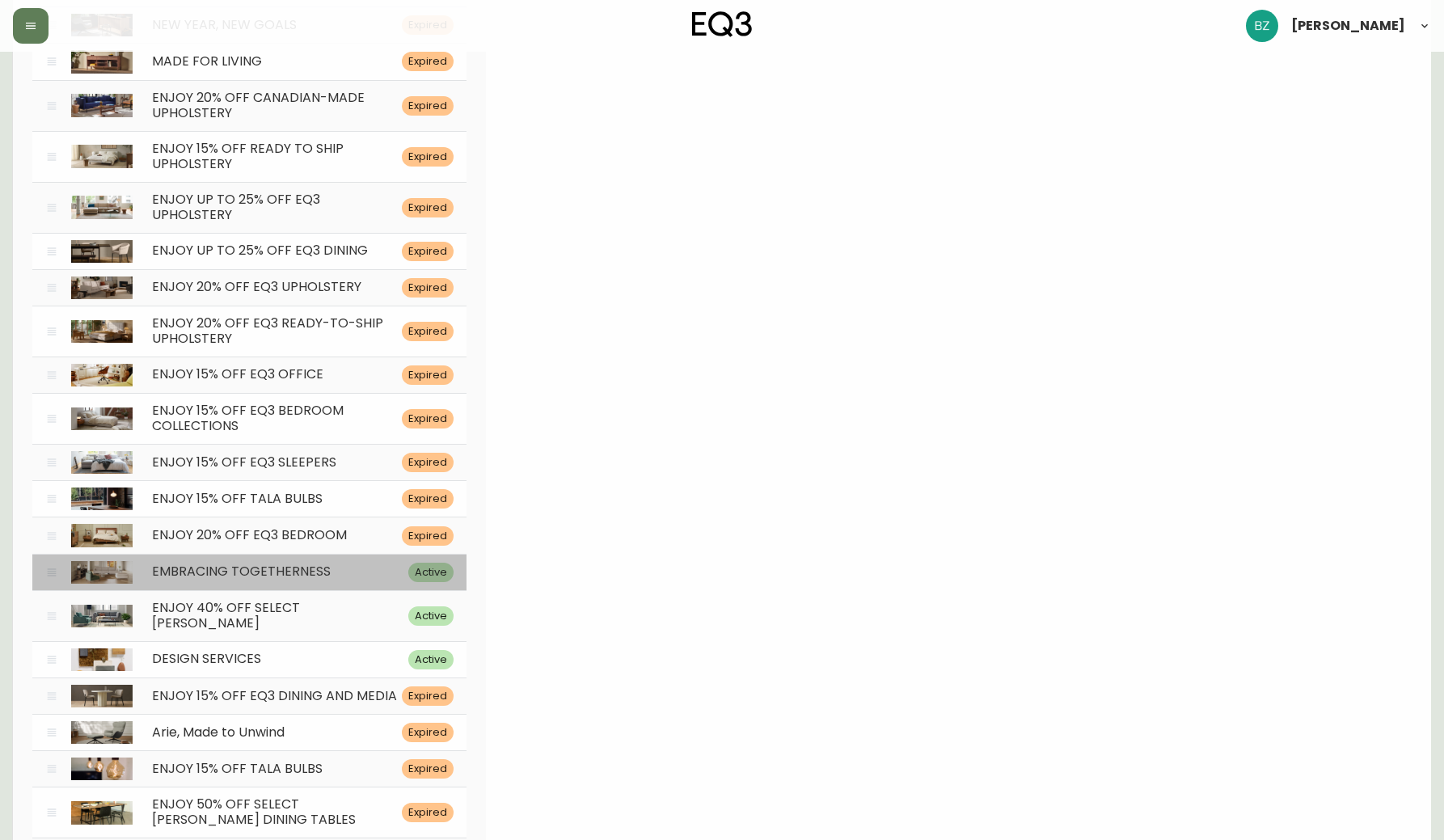
click at [265, 554] on div "EMBRACING TOGETHERNESS Active" at bounding box center [249, 572] width 434 height 36
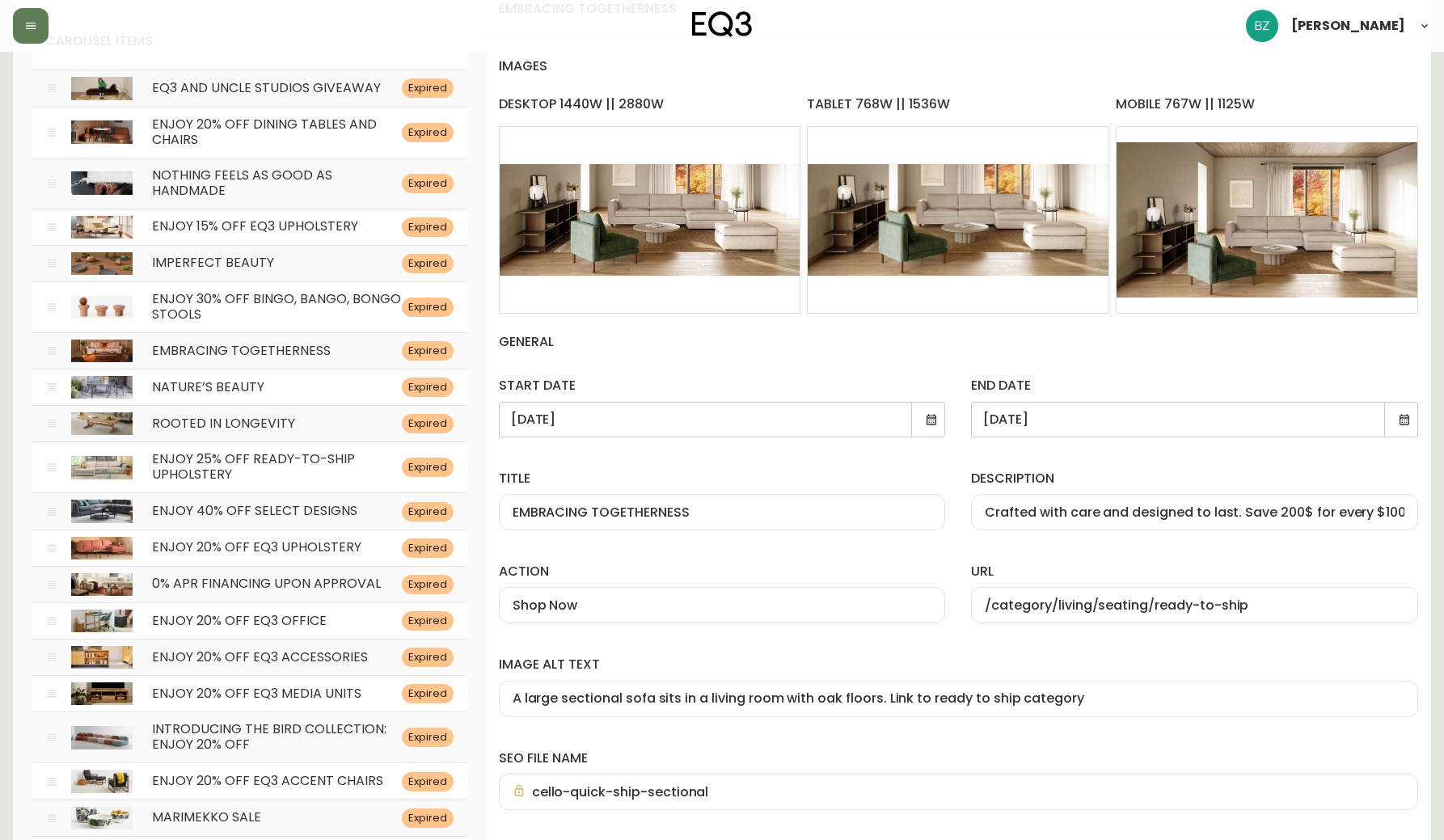
scroll to position [185, 0]
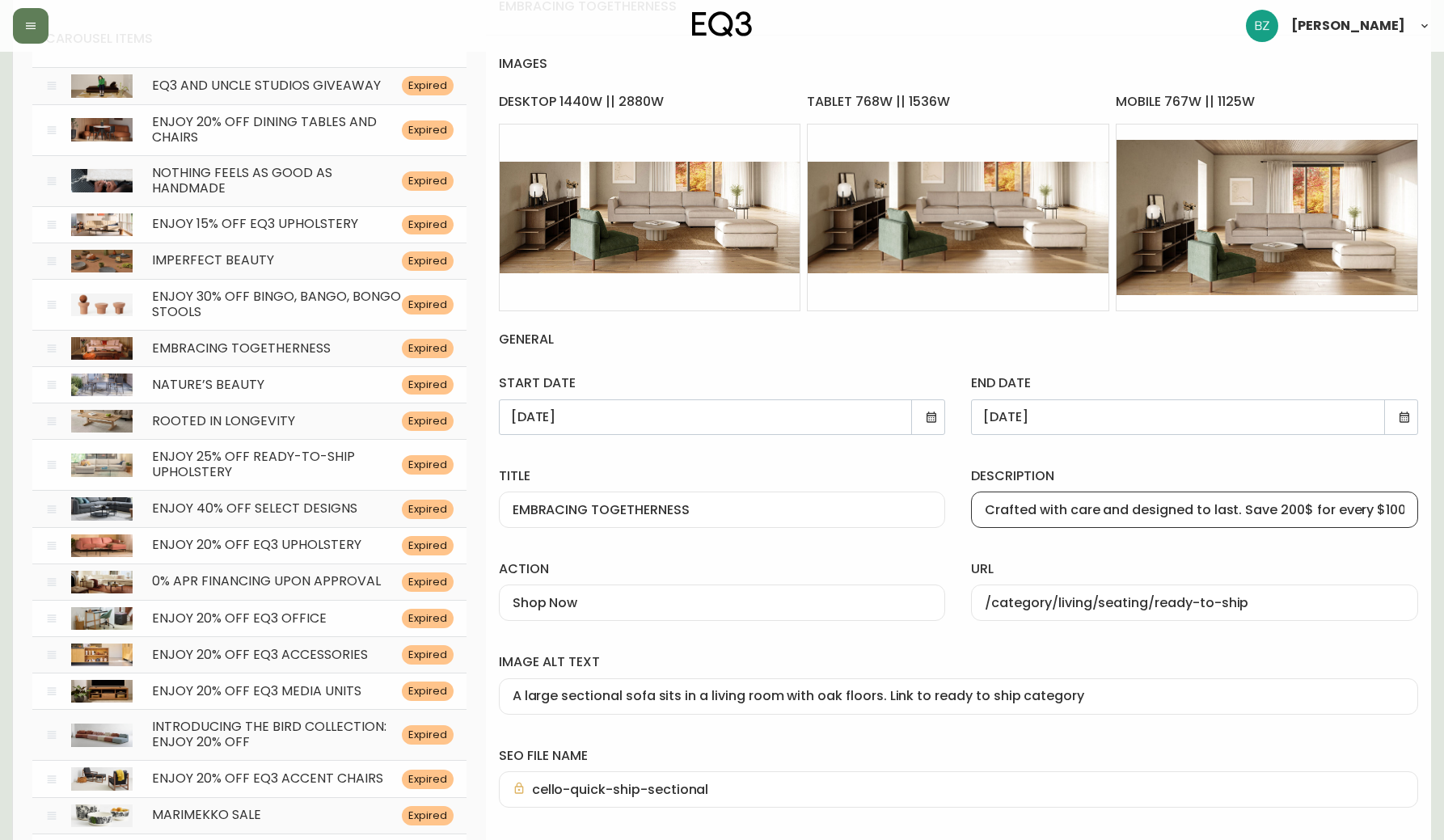
click at [1306, 511] on input "Crafted with care and designed to last. Save 200$ for every $1000 spend on EQ3." at bounding box center [1194, 510] width 420 height 16
type input "Crafted with care and designed to last. Save $200 for every $1000 spent on EQ3."
click at [1368, 471] on label "description" at bounding box center [1194, 476] width 447 height 17
click at [1368, 502] on input "Crafted with care and designed to last. Save $200 for every $1000 spent on EQ3." at bounding box center [1194, 510] width 420 height 16
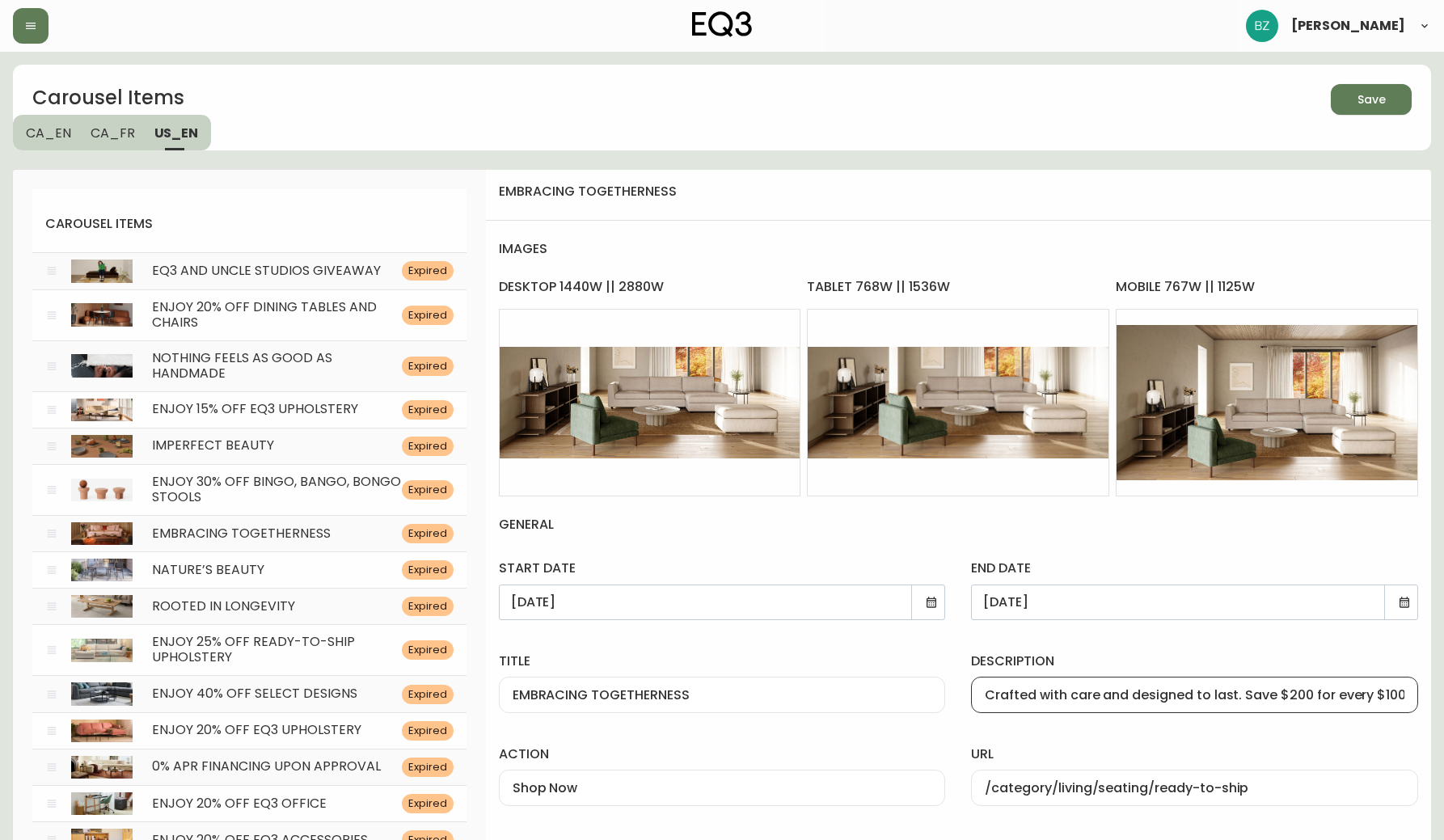
scroll to position [0, 0]
click at [1376, 97] on div "Save" at bounding box center [1371, 99] width 28 height 20
